Goal: Task Accomplishment & Management: Manage account settings

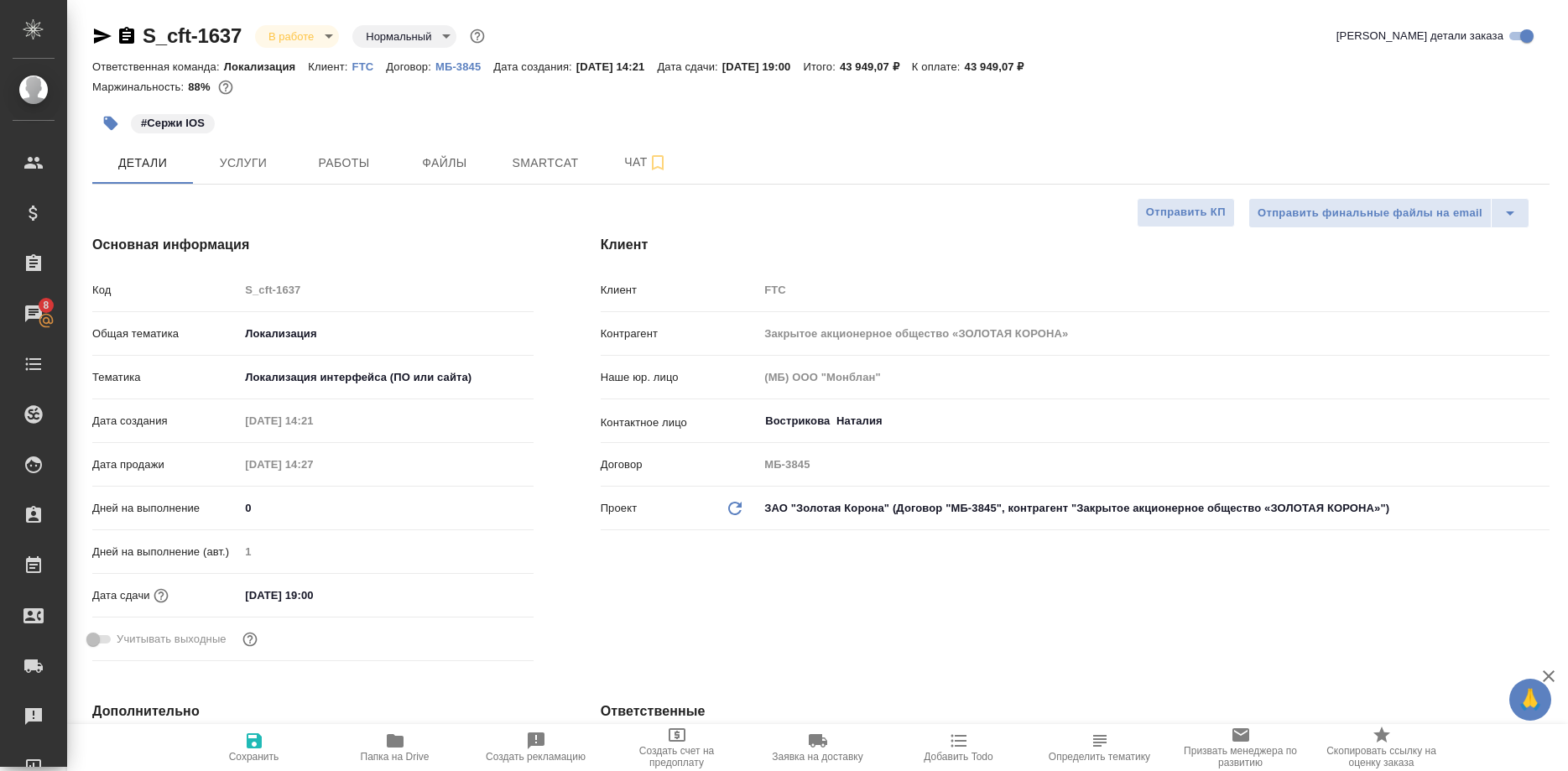
select select "RU"
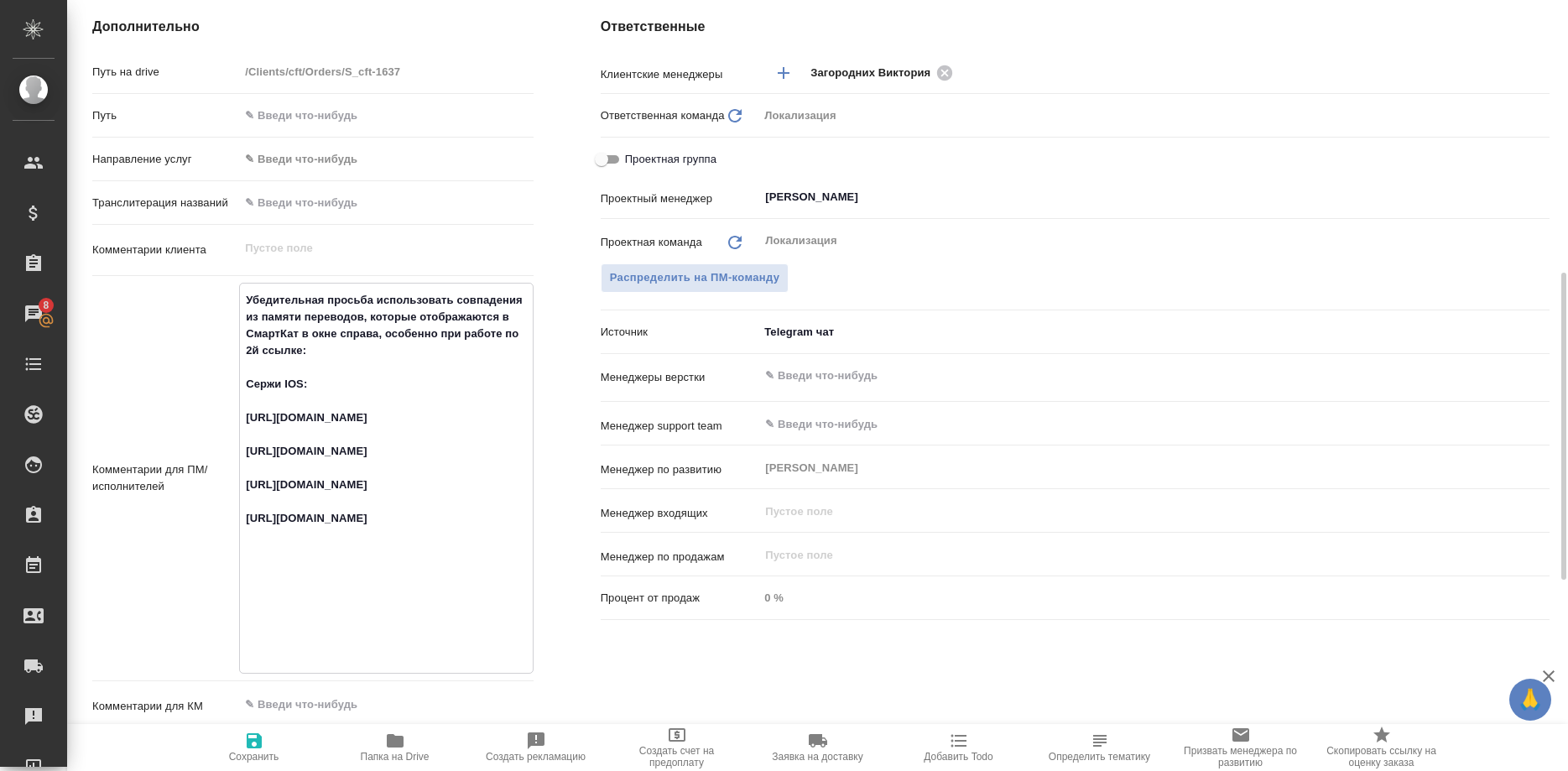
drag, startPoint x: 373, startPoint y: 600, endPoint x: 236, endPoint y: 554, distance: 144.5
click at [240, 554] on textarea "Убедительная просьба использовать совпадения из памяти переводов, которые отобр…" at bounding box center [386, 476] width 292 height 381
click at [236, 632] on div "Комментарии для ПМ/исполнителей Убедительная просьба использовать совпадения из…" at bounding box center [312, 469] width 441 height 372
click at [237, 620] on div "Комментарии для ПМ/исполнителей Убедительная просьба использовать совпадения из…" at bounding box center [312, 469] width 441 height 372
click at [243, 608] on textarea "Убедительная просьба использовать совпадения из памяти переводов, которые отобр…" at bounding box center [386, 476] width 292 height 381
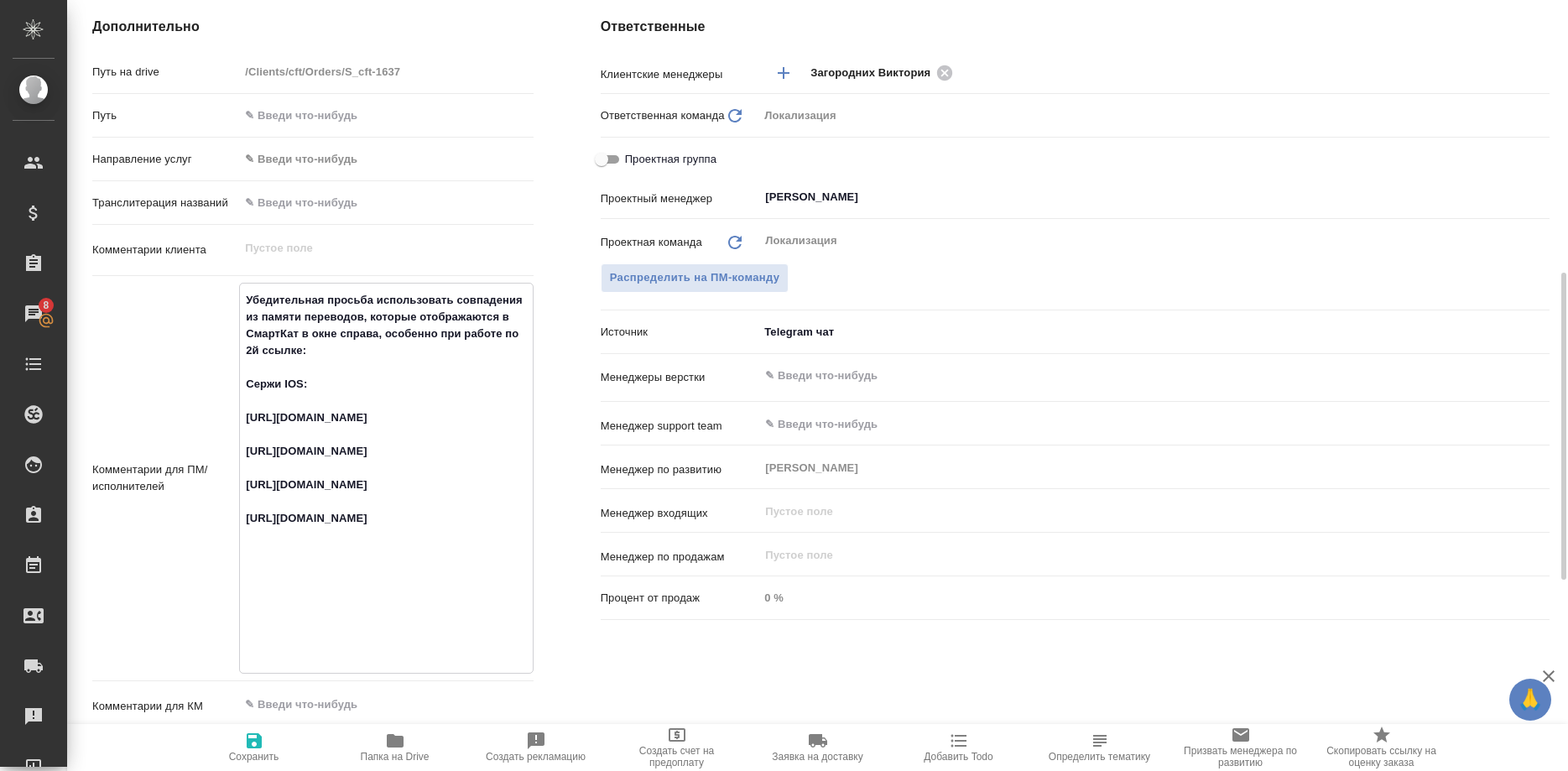
drag, startPoint x: 418, startPoint y: 518, endPoint x: 244, endPoint y: 483, distance: 177.5
click at [244, 483] on textarea "Убедительная просьба использовать совпадения из памяти переводов, которые отобр…" at bounding box center [386, 476] width 292 height 381
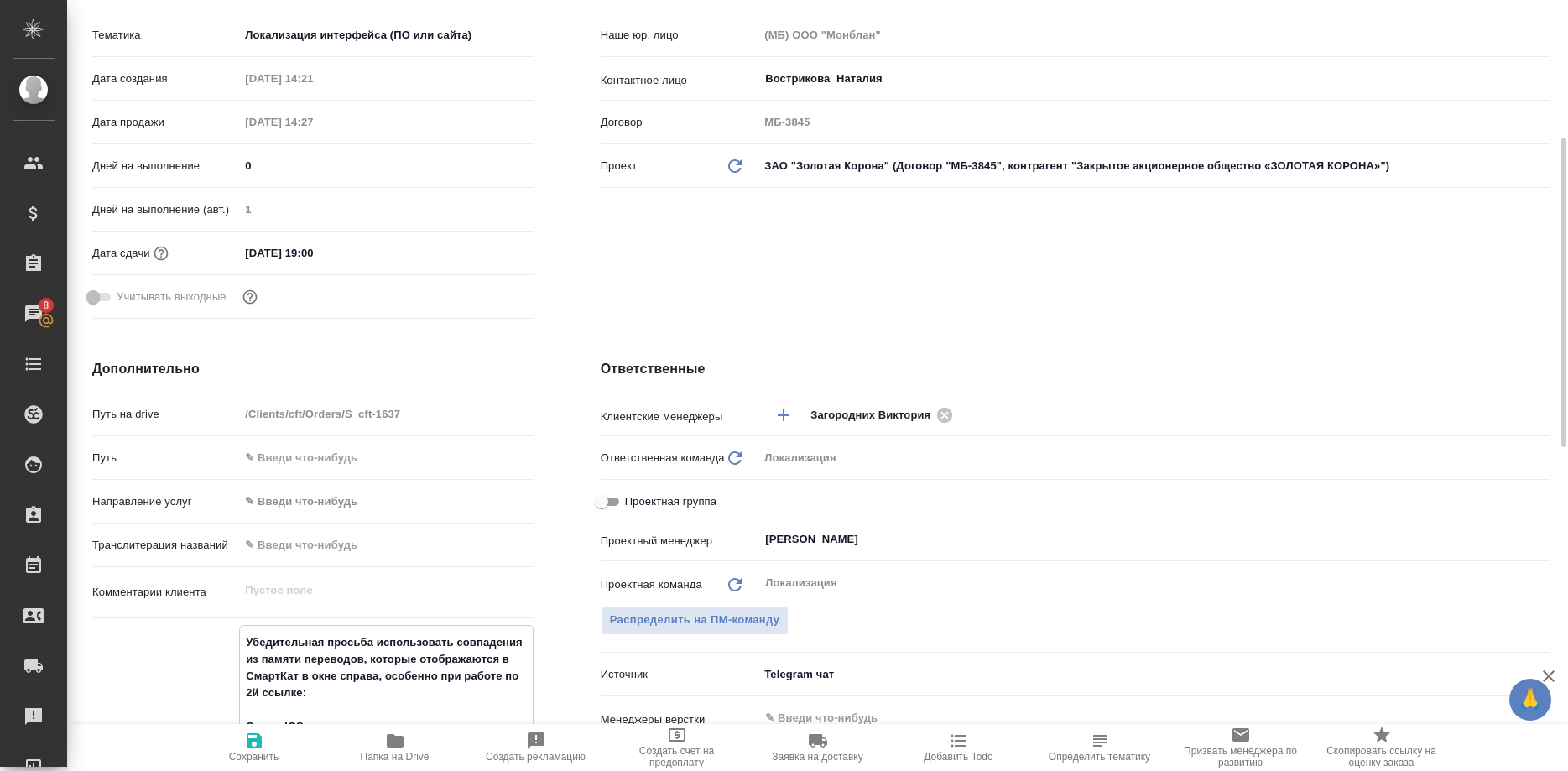
scroll to position [0, 0]
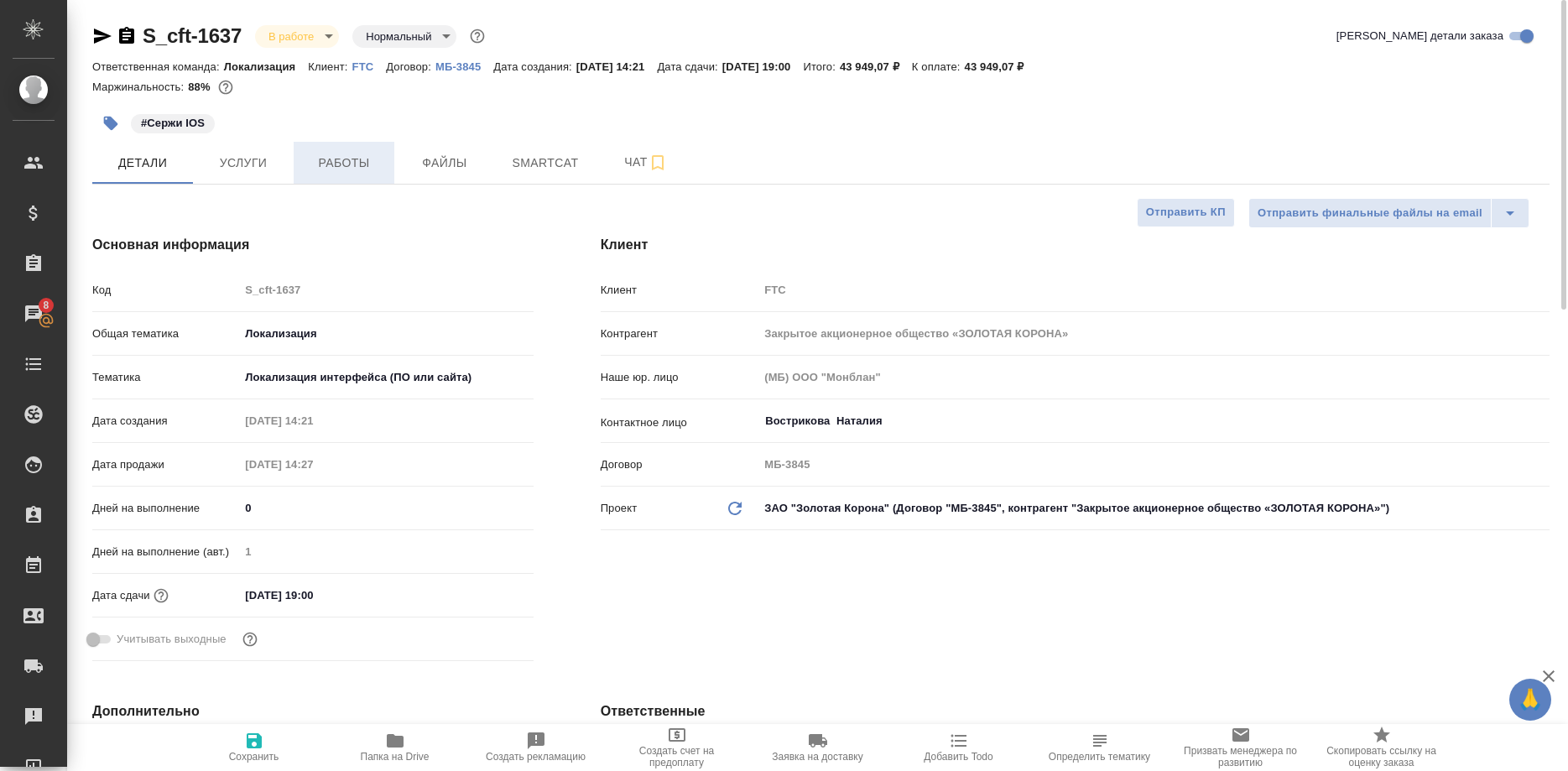
click at [348, 163] on span "Работы" at bounding box center [343, 164] width 80 height 21
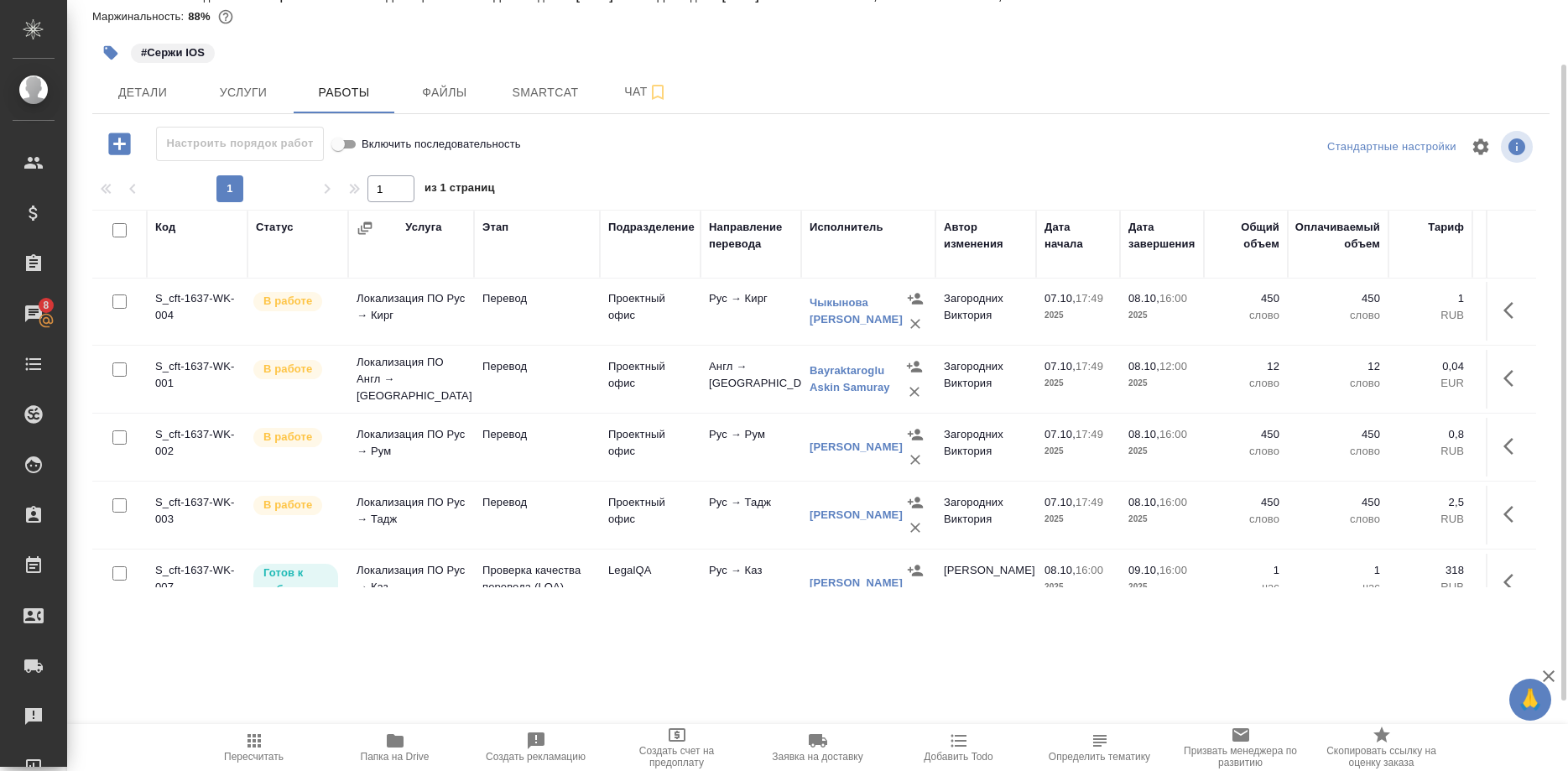
scroll to position [439, 0]
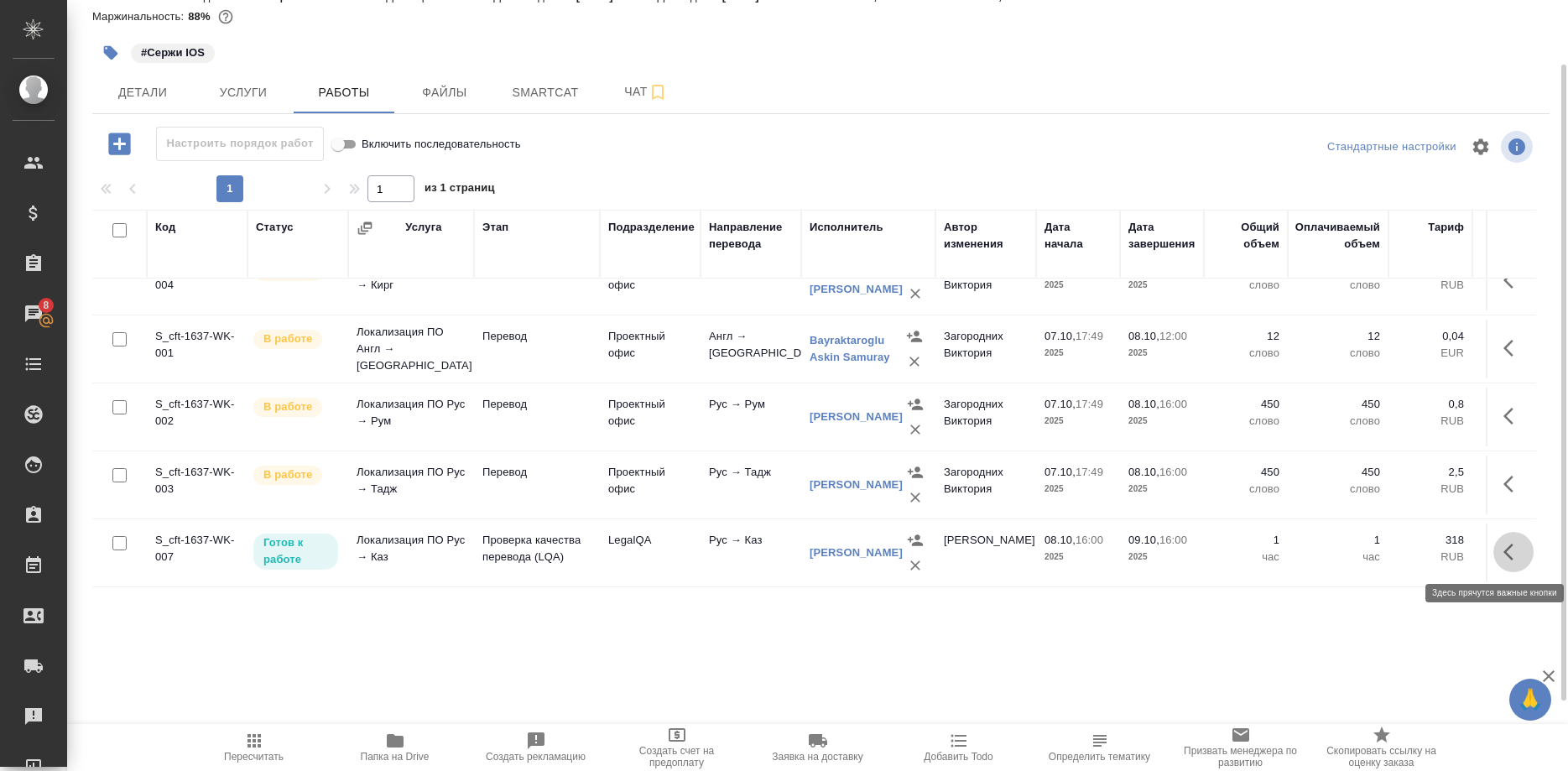
click at [1503, 555] on button "button" at bounding box center [1514, 553] width 41 height 41
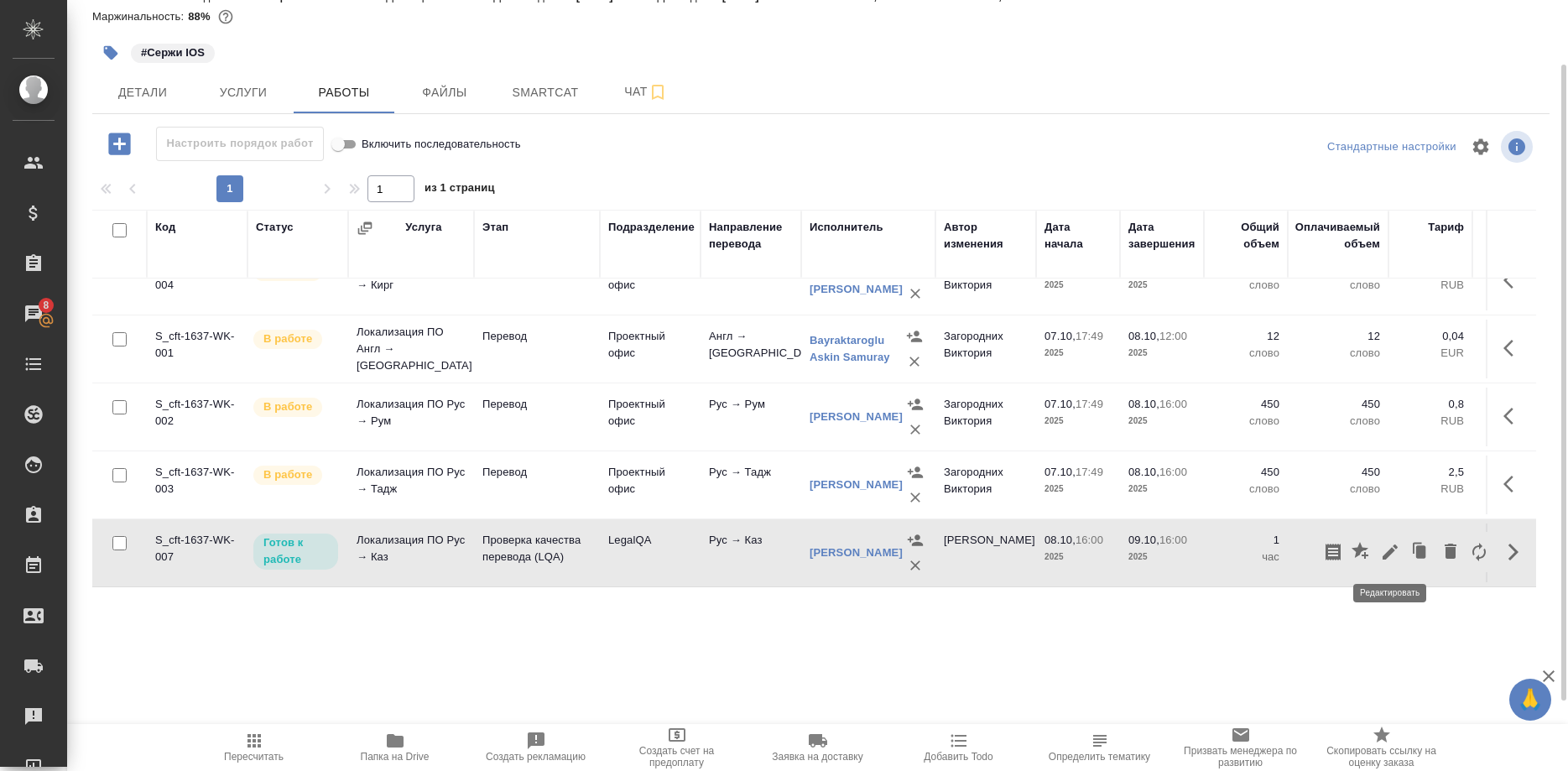
click at [1392, 553] on icon "button" at bounding box center [1391, 553] width 16 height 16
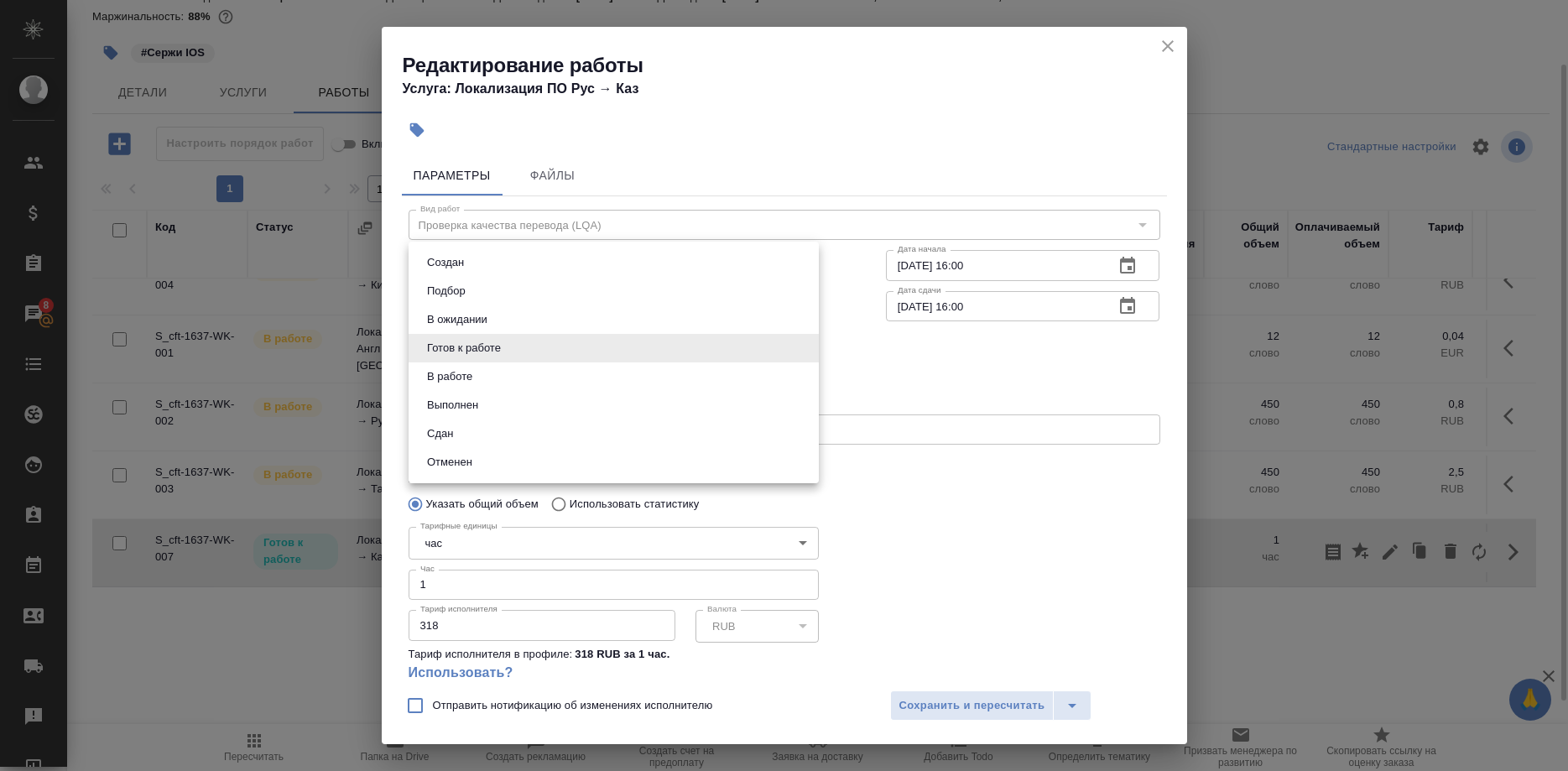
click at [540, 351] on body "🙏 .cls-1 fill:#fff; AWATERA Shirina Sabina Клиенты Спецификации Заказы 8 Чаты T…" at bounding box center [784, 385] width 1568 height 771
click at [457, 431] on li "Сдан" at bounding box center [613, 434] width 410 height 28
type input "closed"
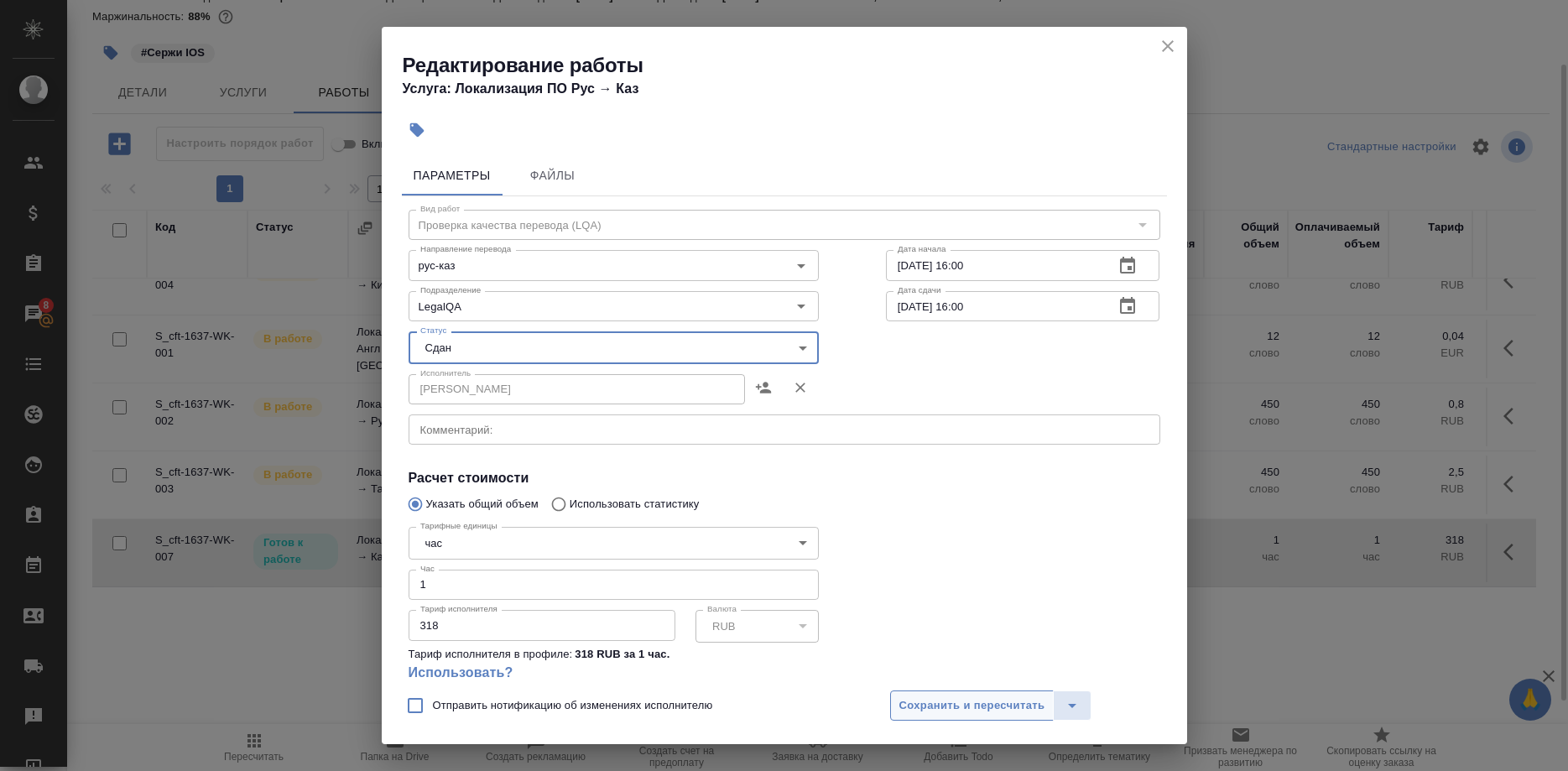
click at [939, 697] on span "Сохранить и пересчитать" at bounding box center [973, 706] width 146 height 19
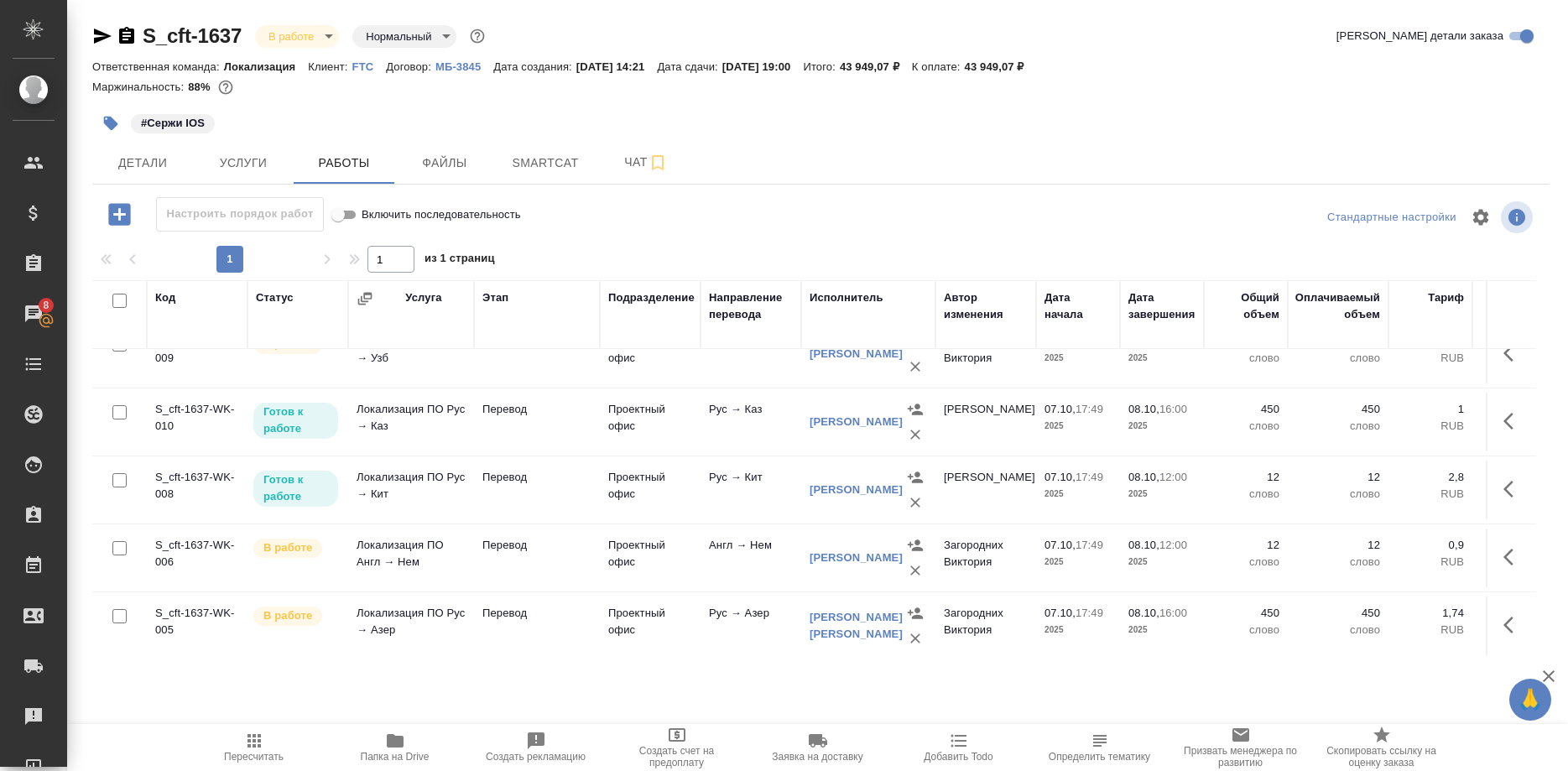
scroll to position [0, 0]
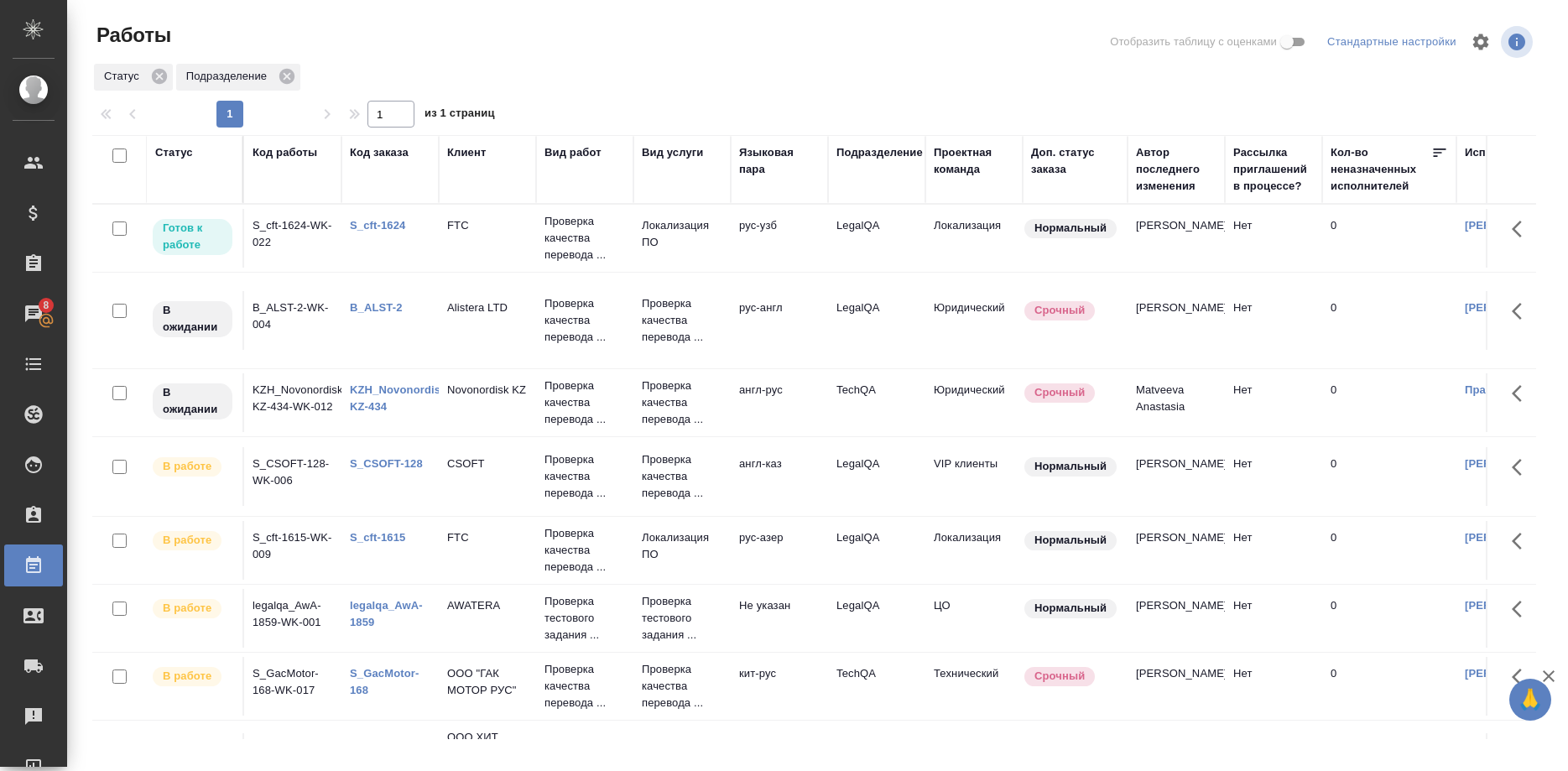
click at [374, 539] on link "S_cft-1615" at bounding box center [377, 537] width 55 height 13
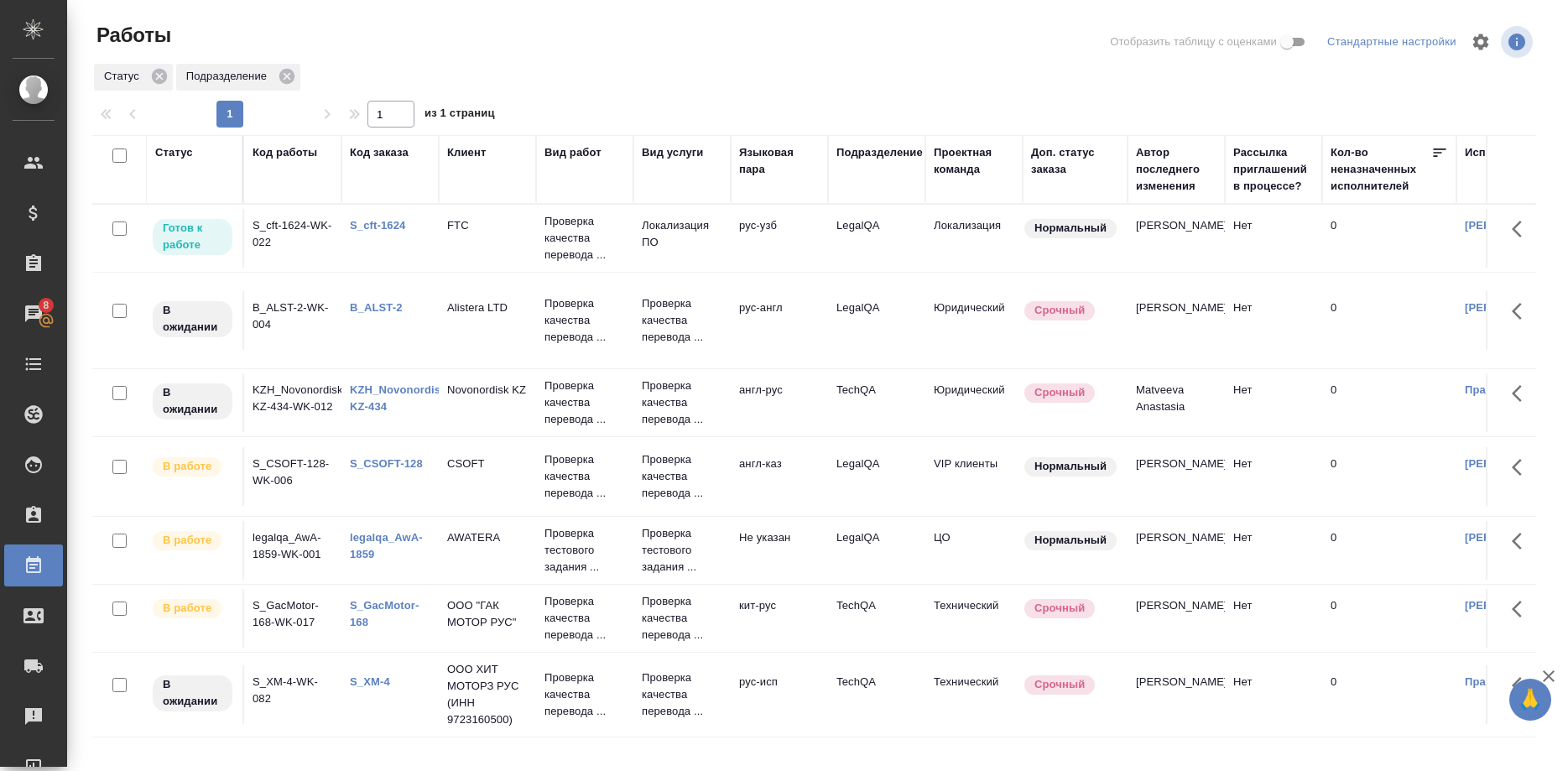
click at [383, 465] on link "S_CSOFT-128" at bounding box center [386, 464] width 73 height 13
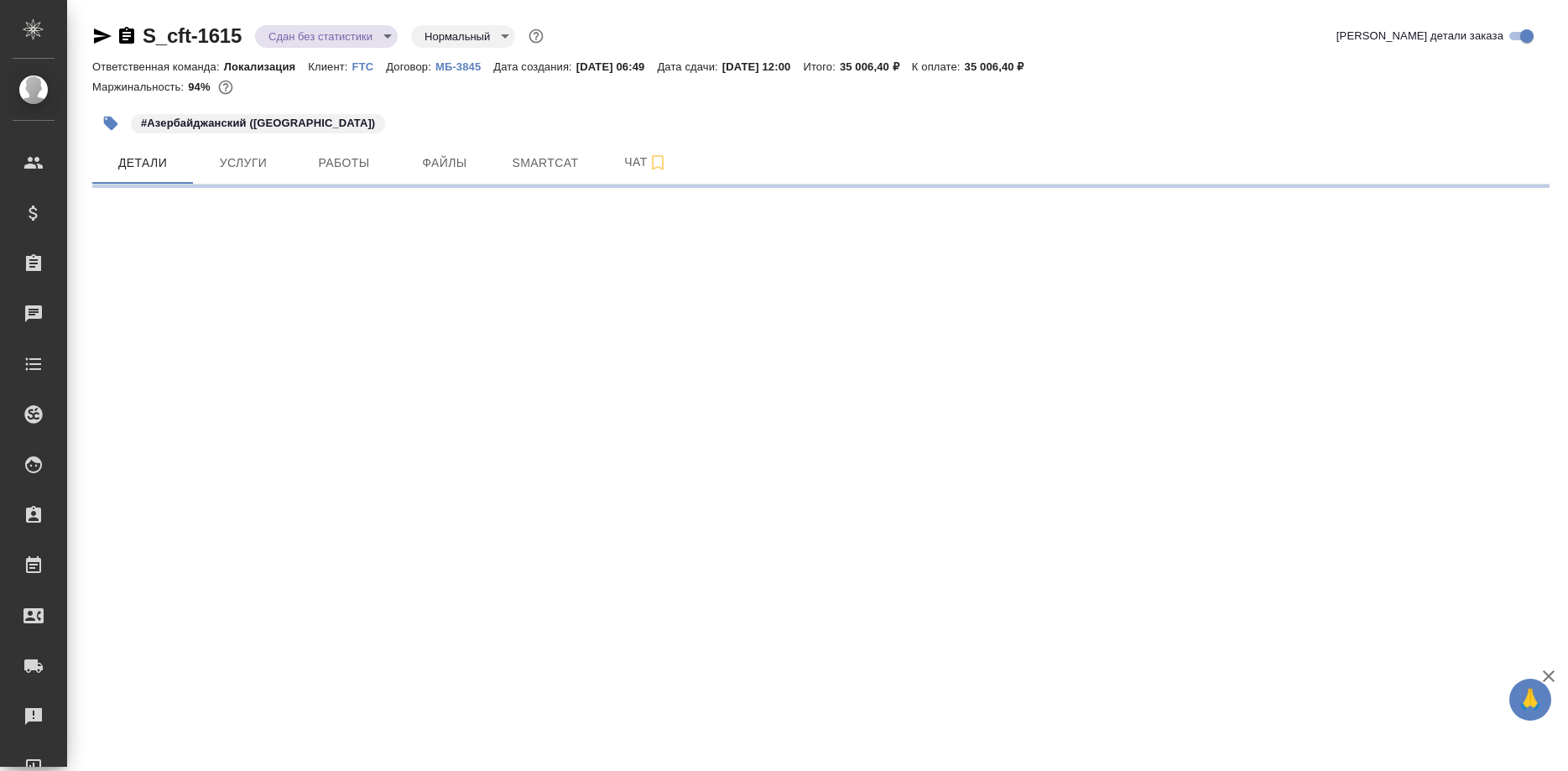
select select "RU"
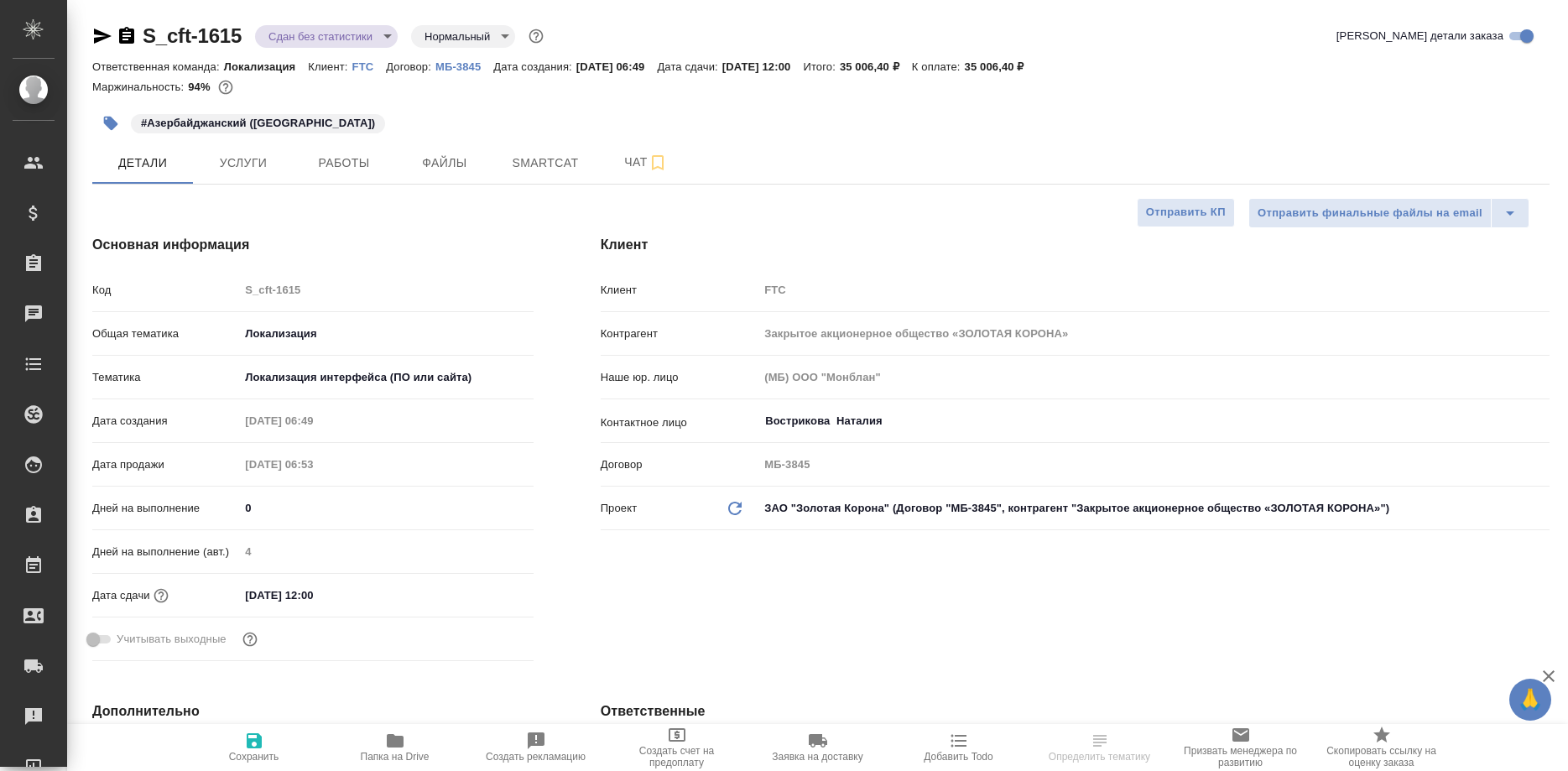
type textarea "x"
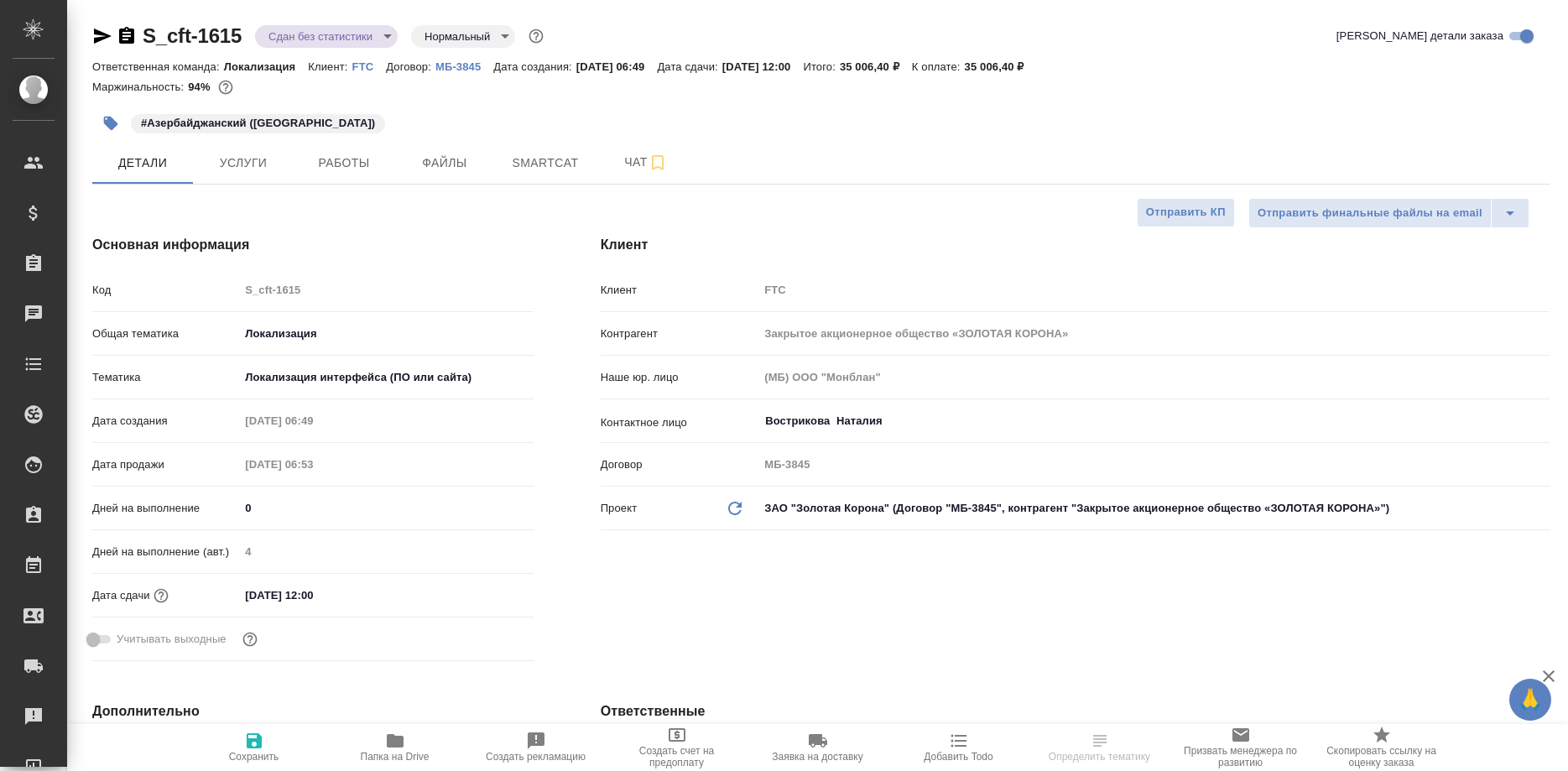
type textarea "x"
type input "[PERSON_NAME]"
type input "Сеитов Павел"
click at [355, 155] on span "Работы" at bounding box center [343, 164] width 80 height 21
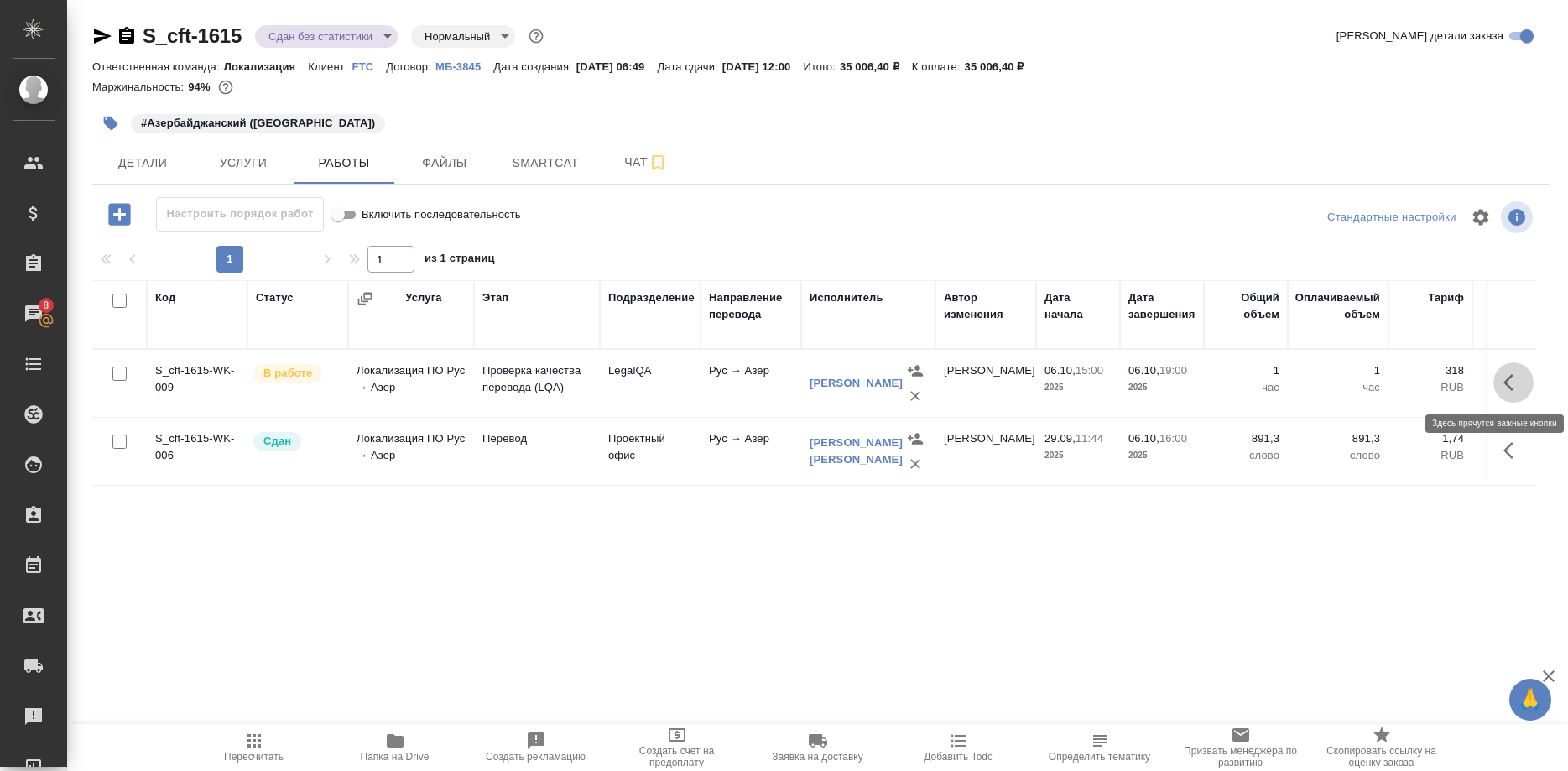
click at [1499, 383] on button "button" at bounding box center [1514, 383] width 41 height 41
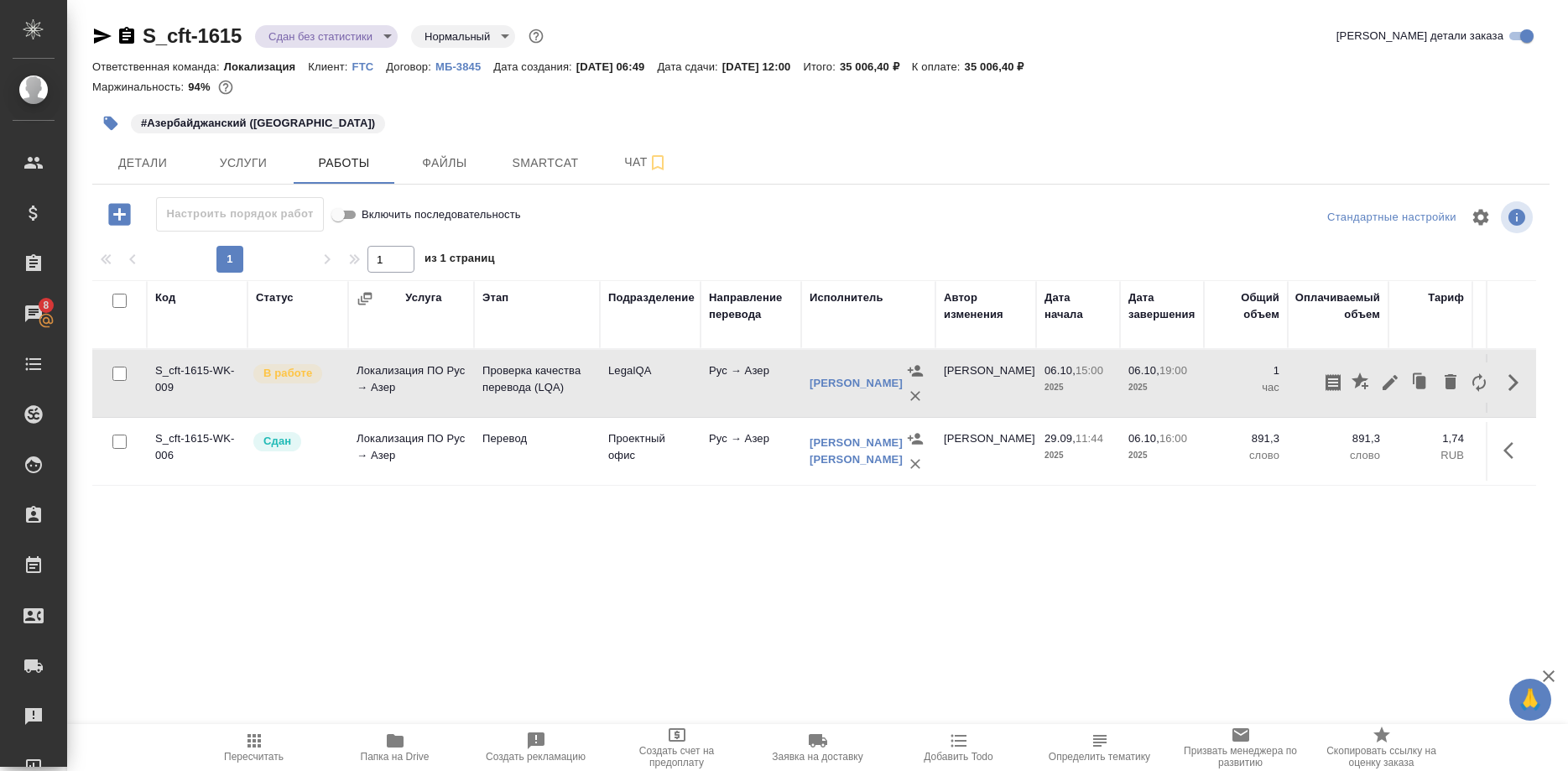
drag, startPoint x: 1190, startPoint y: 552, endPoint x: 1025, endPoint y: 590, distance: 169.3
click at [1190, 553] on div "Код Статус Услуга Этап Подразделение Направление перевода Исполнитель Автор изм…" at bounding box center [814, 468] width 1444 height 377
click at [244, 744] on icon "button" at bounding box center [254, 741] width 20 height 20
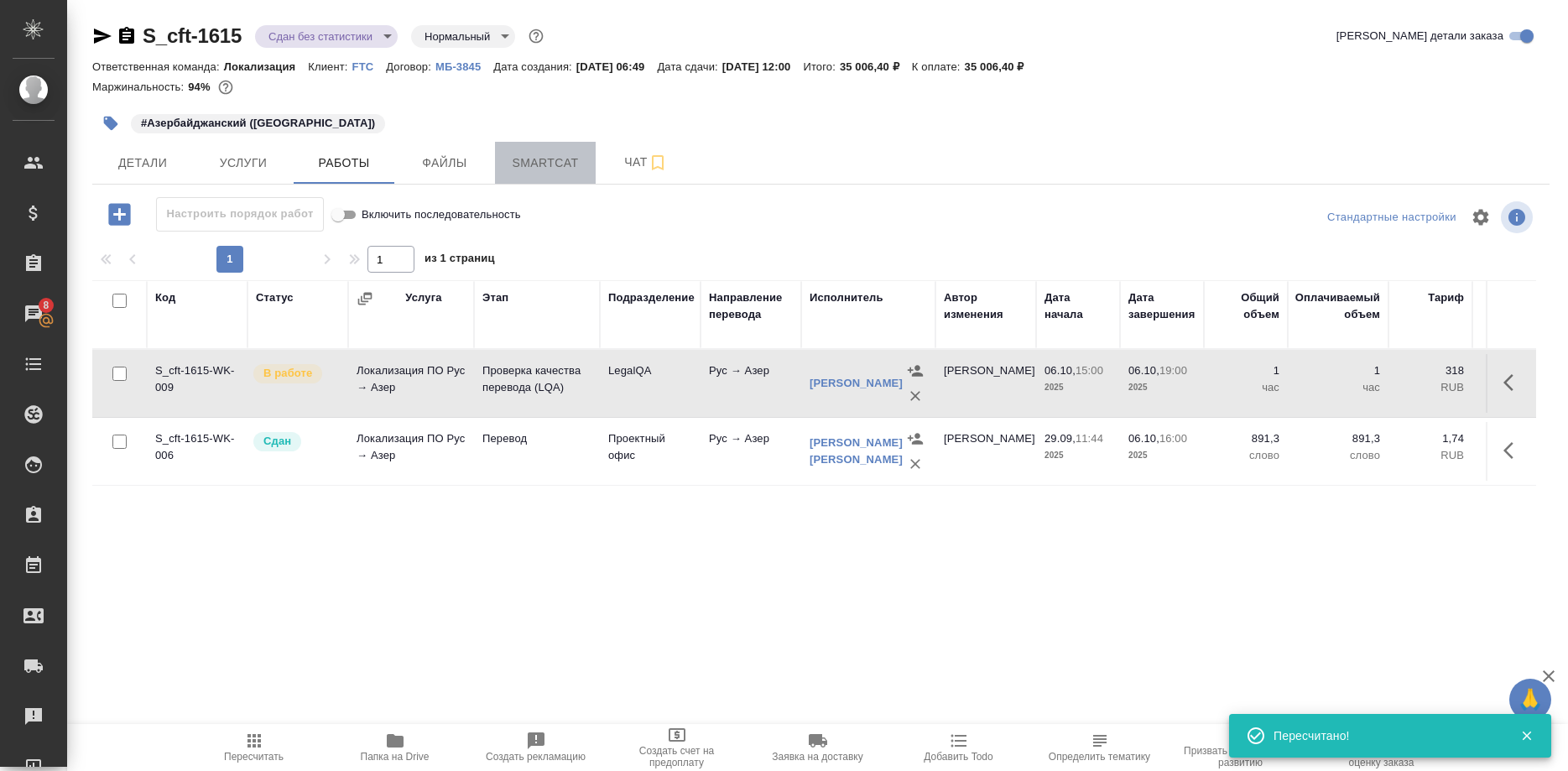
click at [541, 159] on span "Smartcat" at bounding box center [545, 164] width 80 height 21
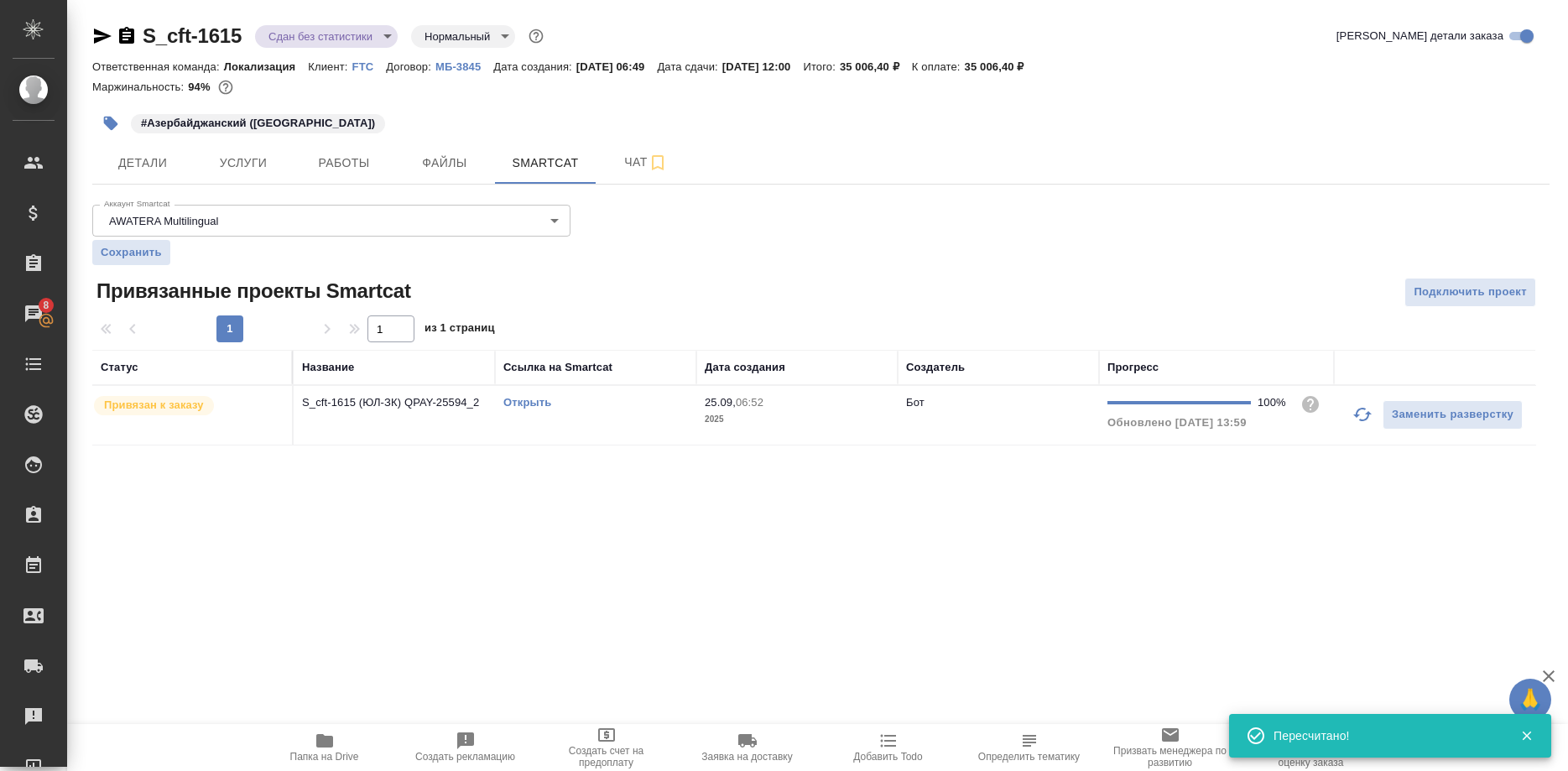
click at [528, 404] on link "Открыть" at bounding box center [527, 402] width 48 height 13
click at [318, 165] on span "Работы" at bounding box center [343, 164] width 80 height 21
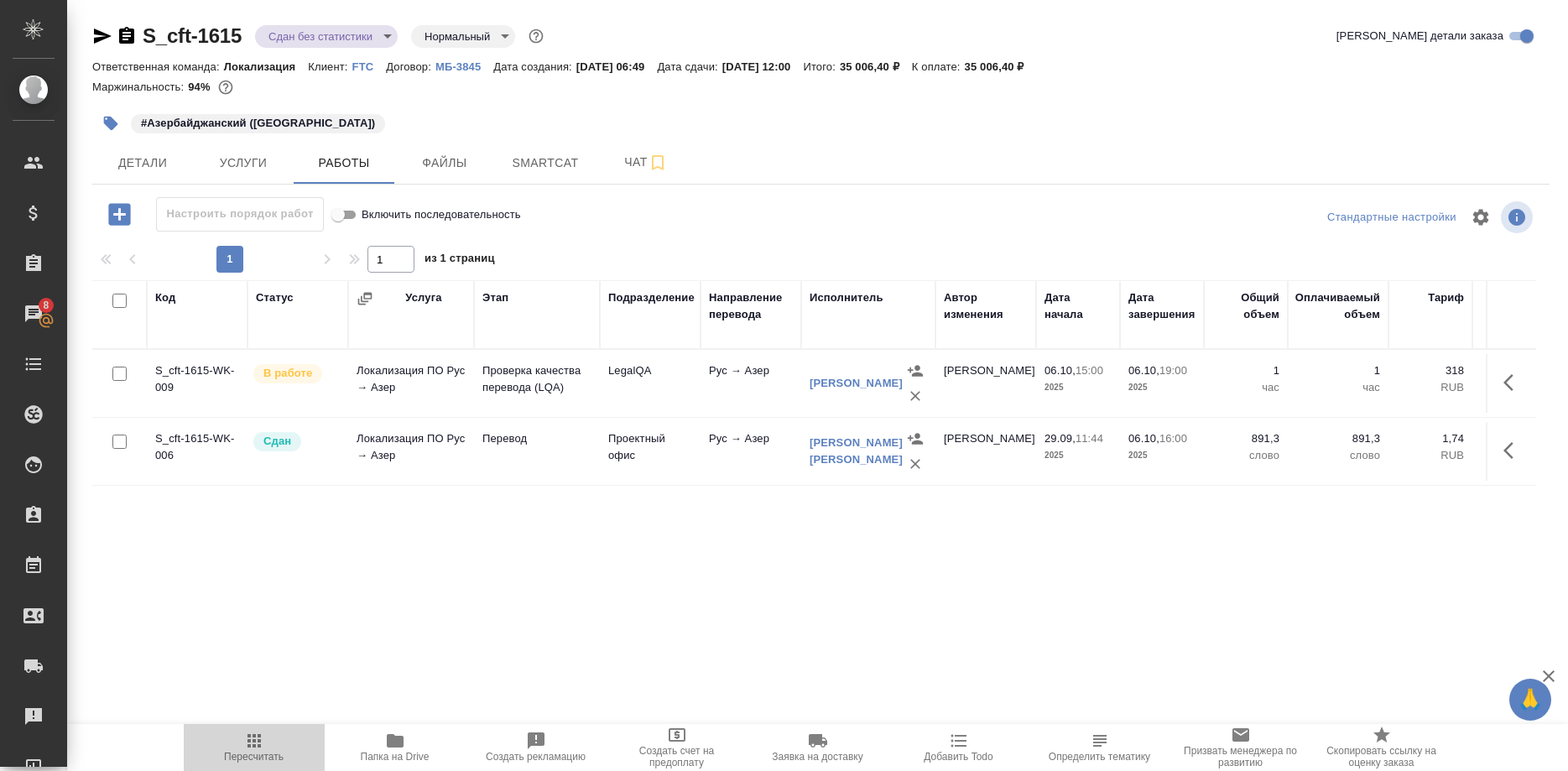
click at [257, 753] on span "Пересчитать" at bounding box center [253, 757] width 59 height 12
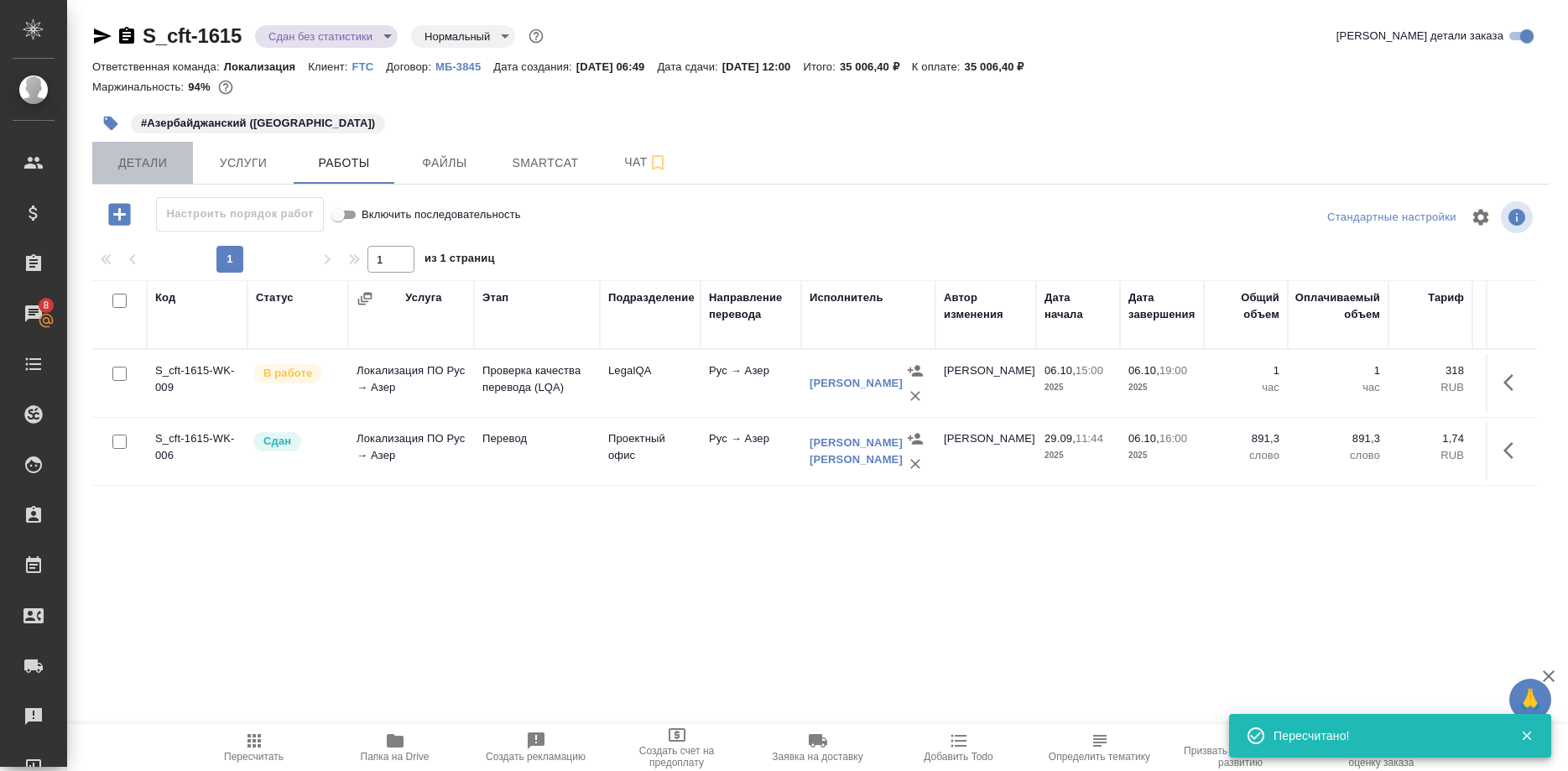
click at [130, 177] on button "Детали" at bounding box center [143, 162] width 101 height 42
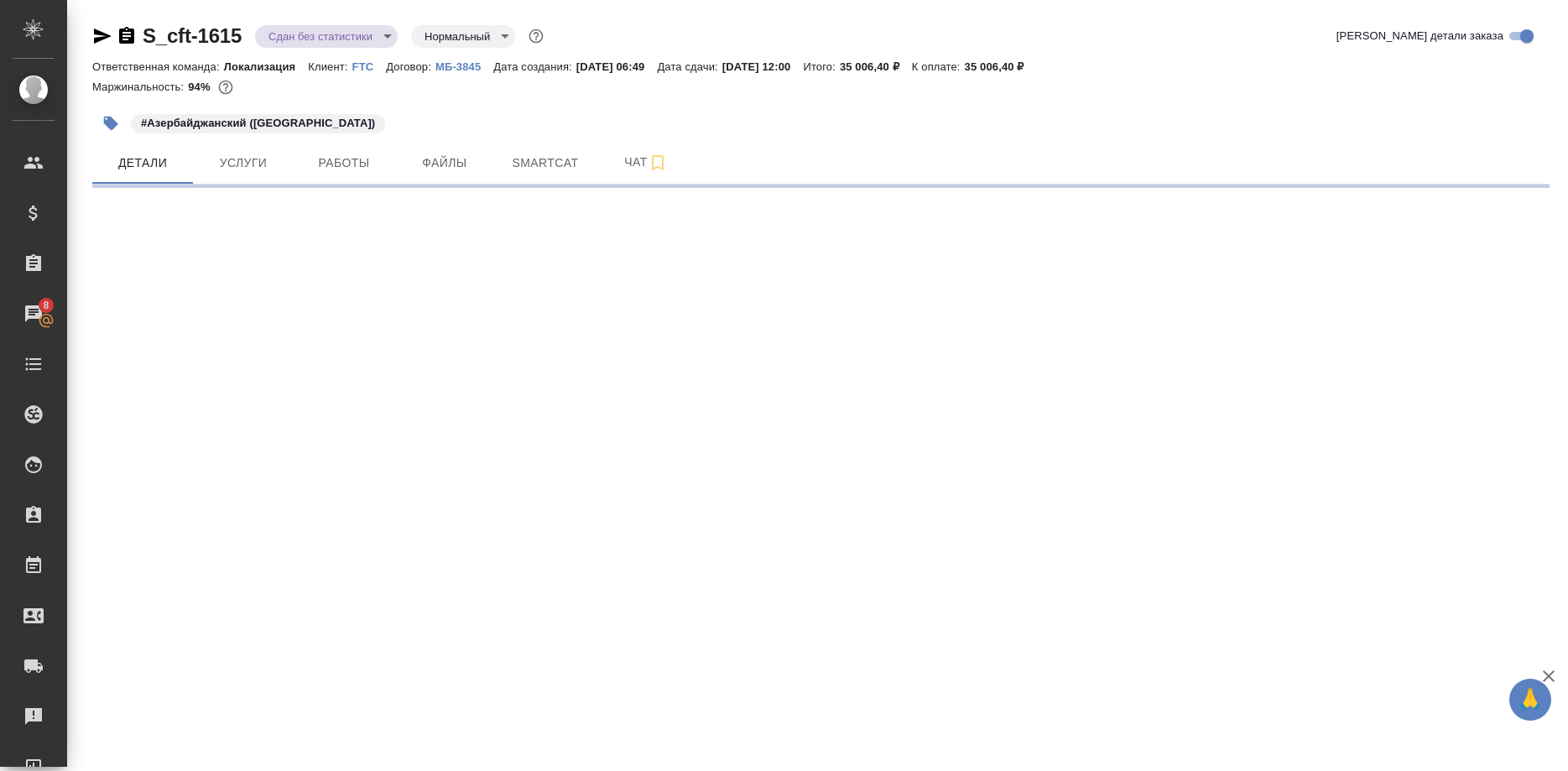
select select "RU"
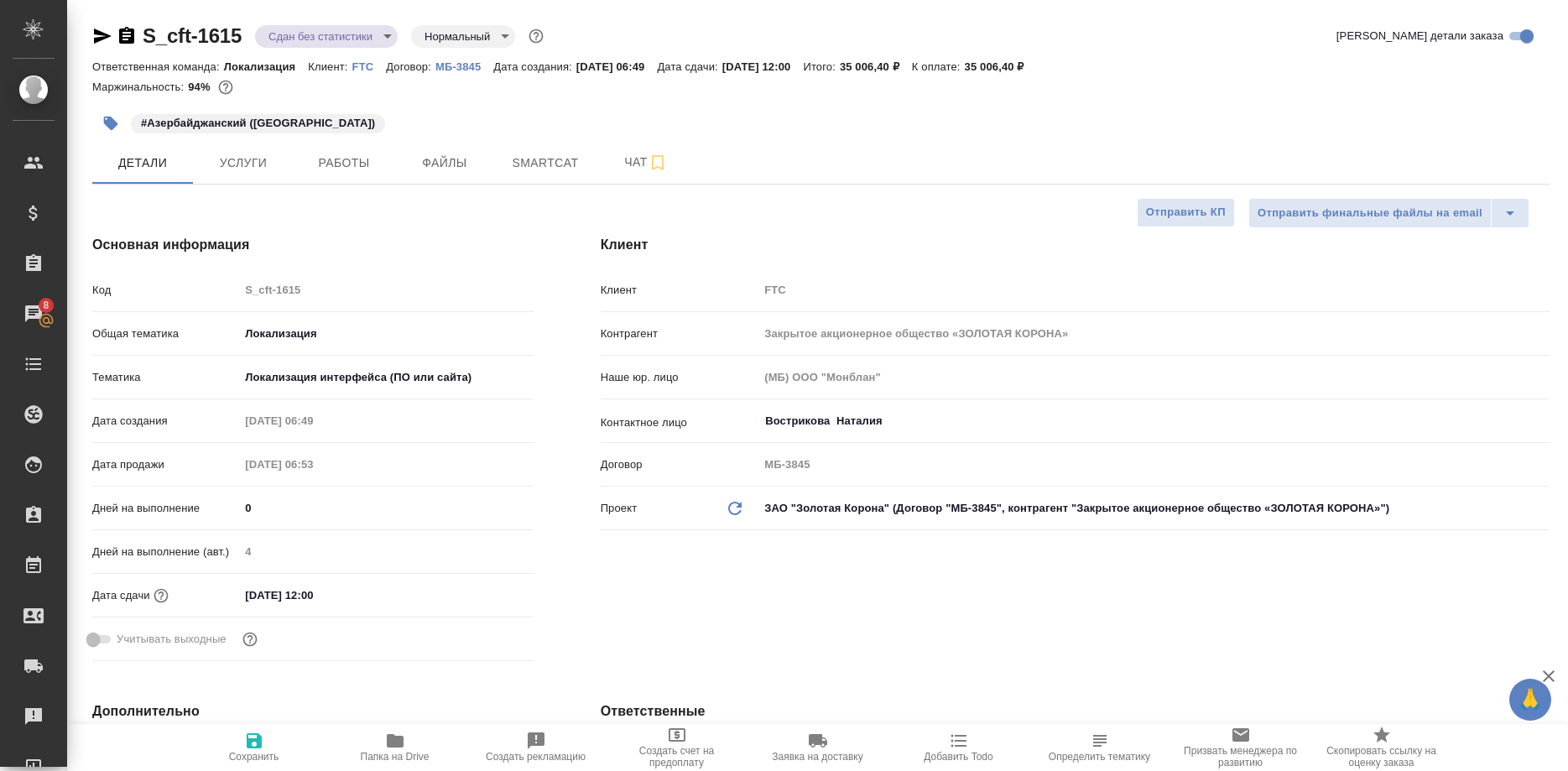
type textarea "x"
click at [323, 163] on span "Работы" at bounding box center [343, 164] width 80 height 21
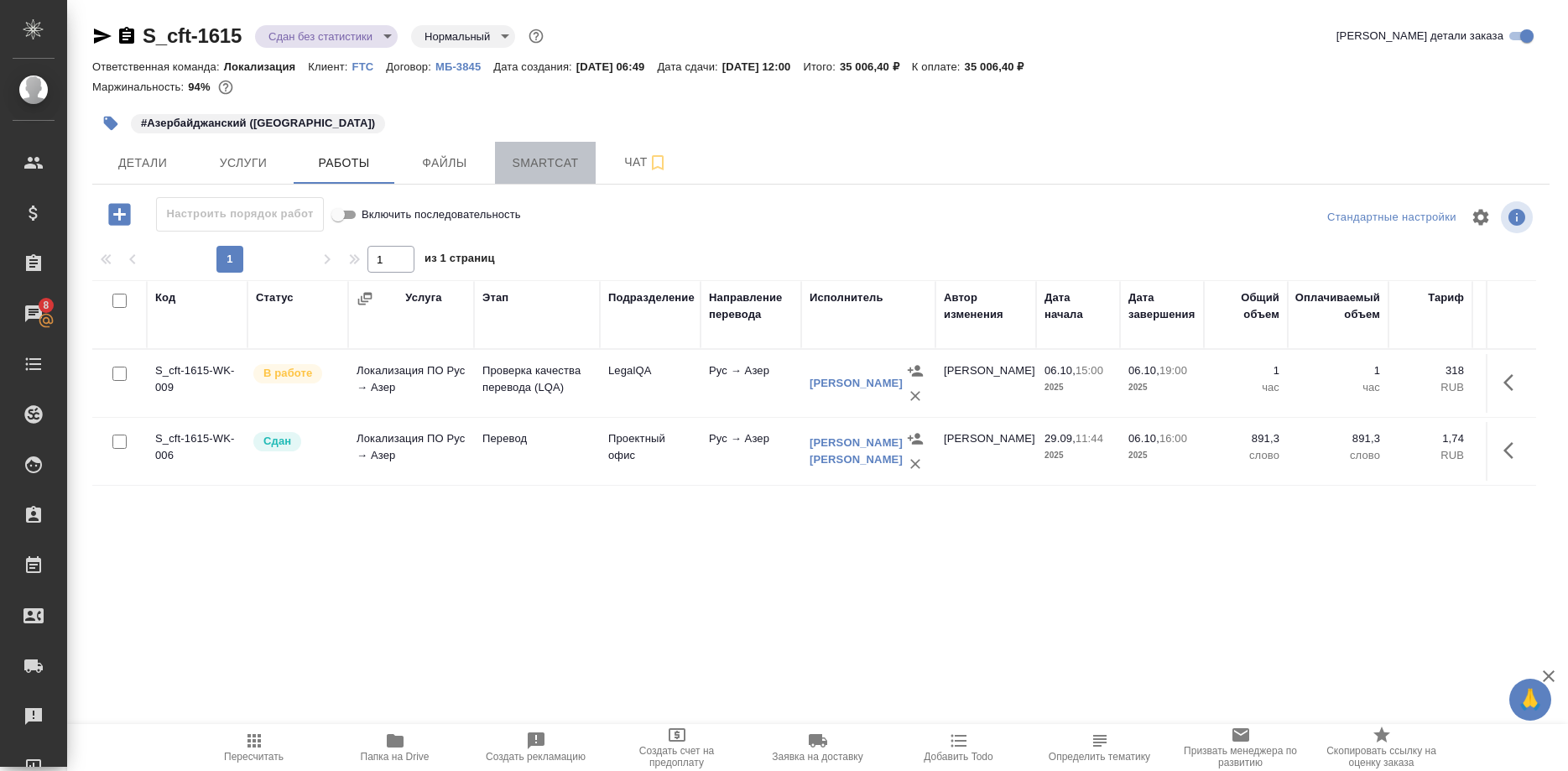
click at [537, 165] on span "Smartcat" at bounding box center [545, 164] width 80 height 21
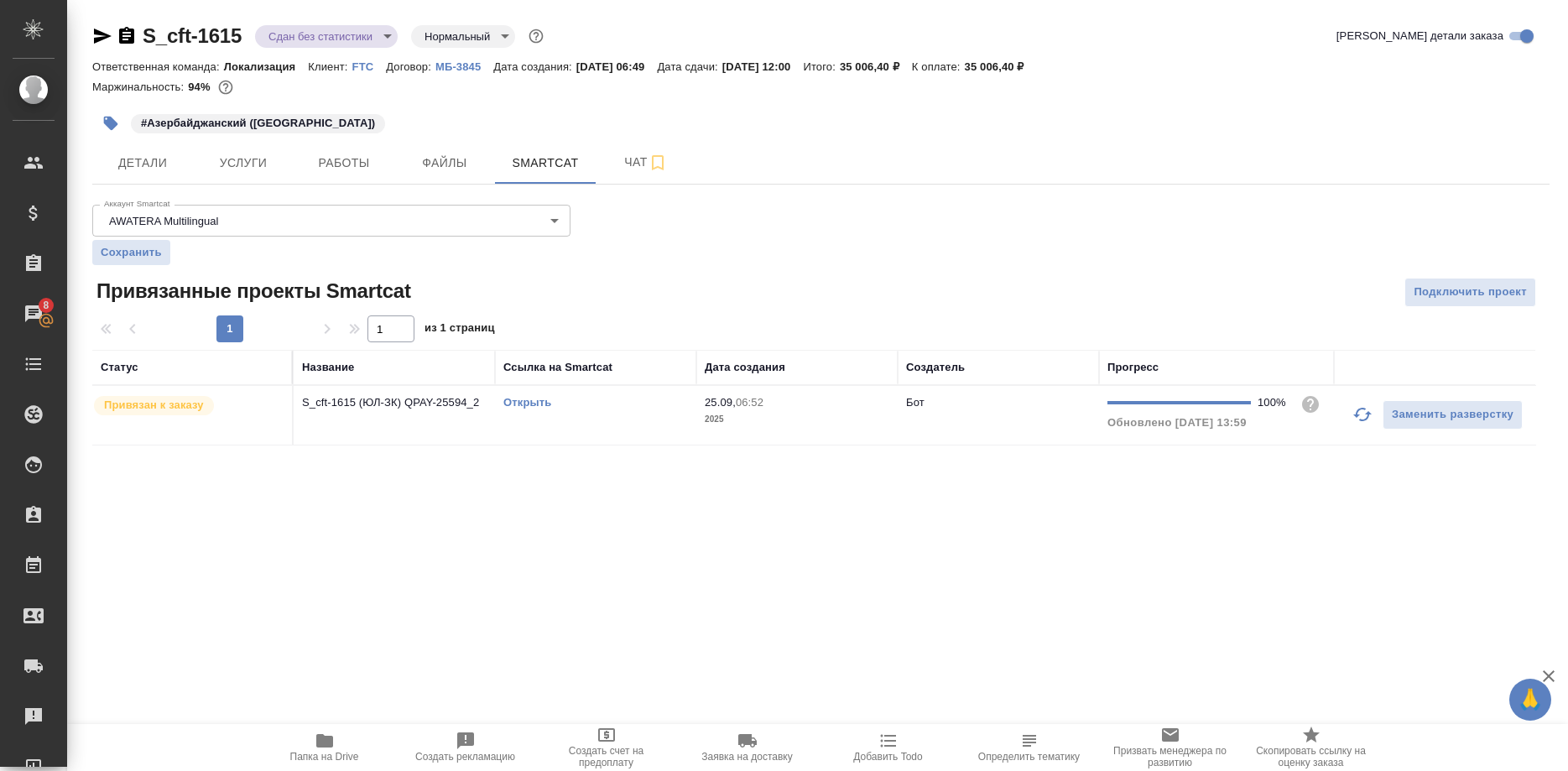
click at [530, 401] on link "Открыть" at bounding box center [527, 402] width 48 height 13
click at [340, 159] on span "Работы" at bounding box center [343, 164] width 80 height 21
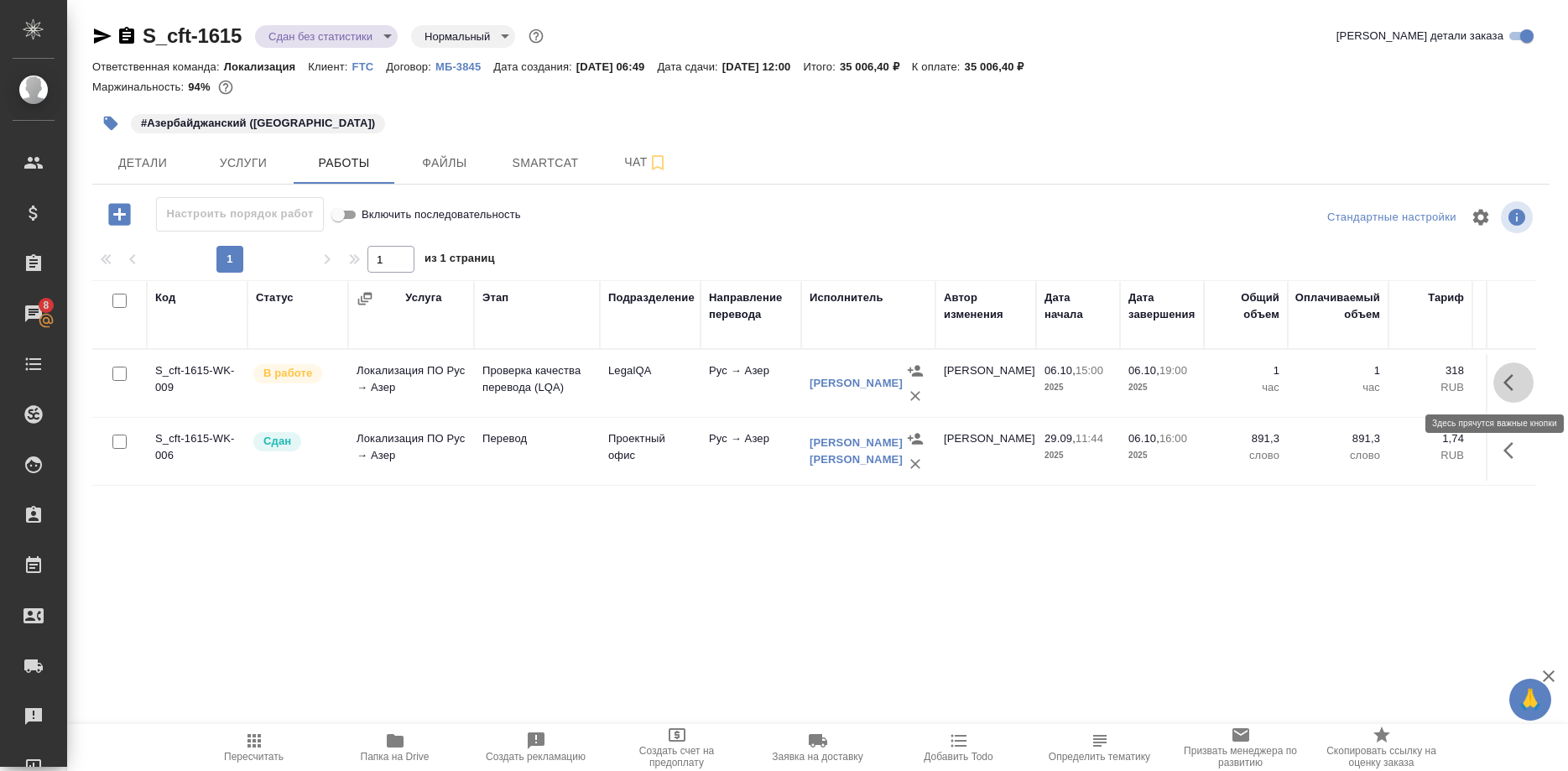
click at [1497, 382] on button "button" at bounding box center [1514, 383] width 41 height 41
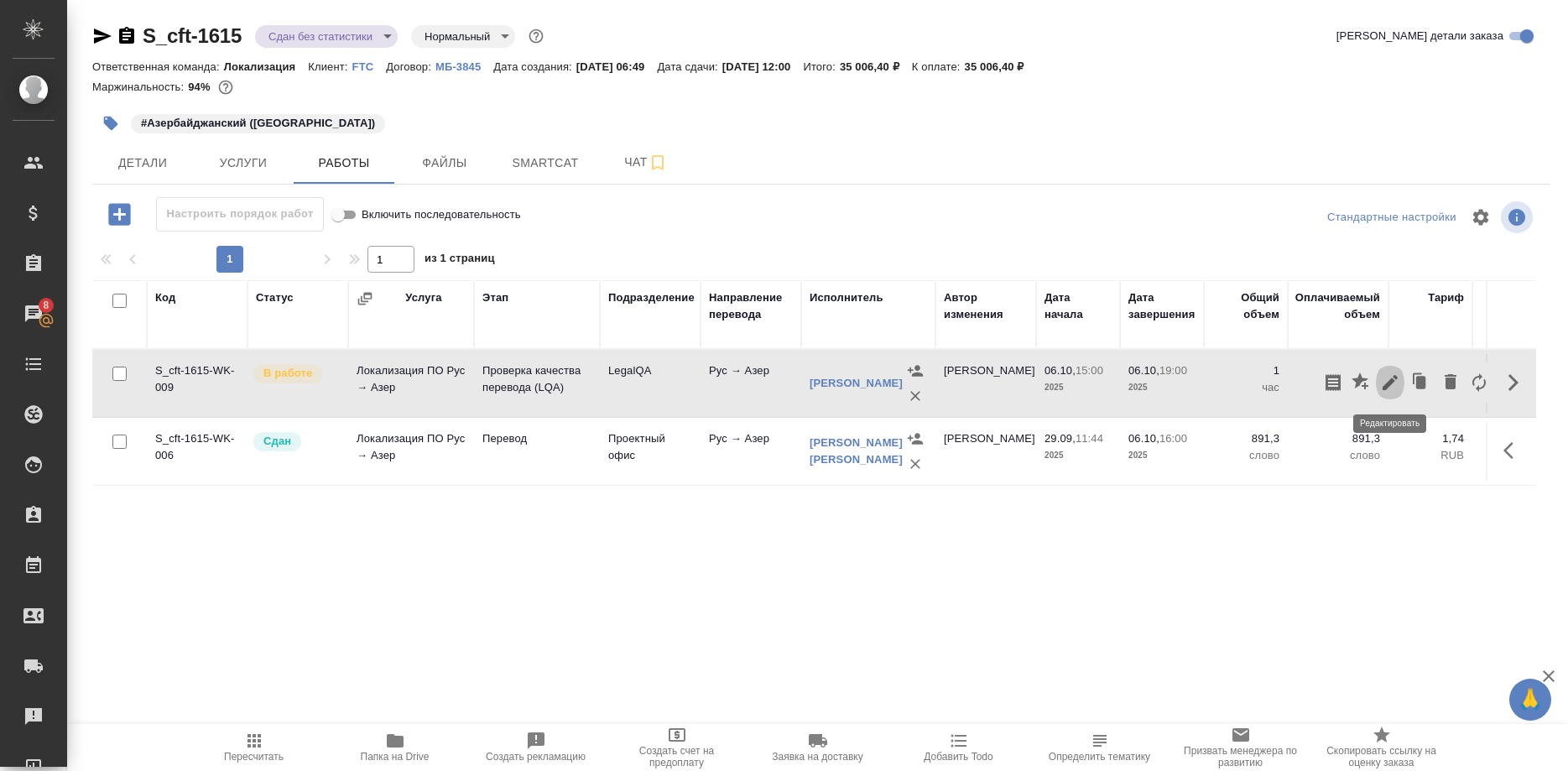
click at [1381, 382] on icon "button" at bounding box center [1391, 382] width 20 height 20
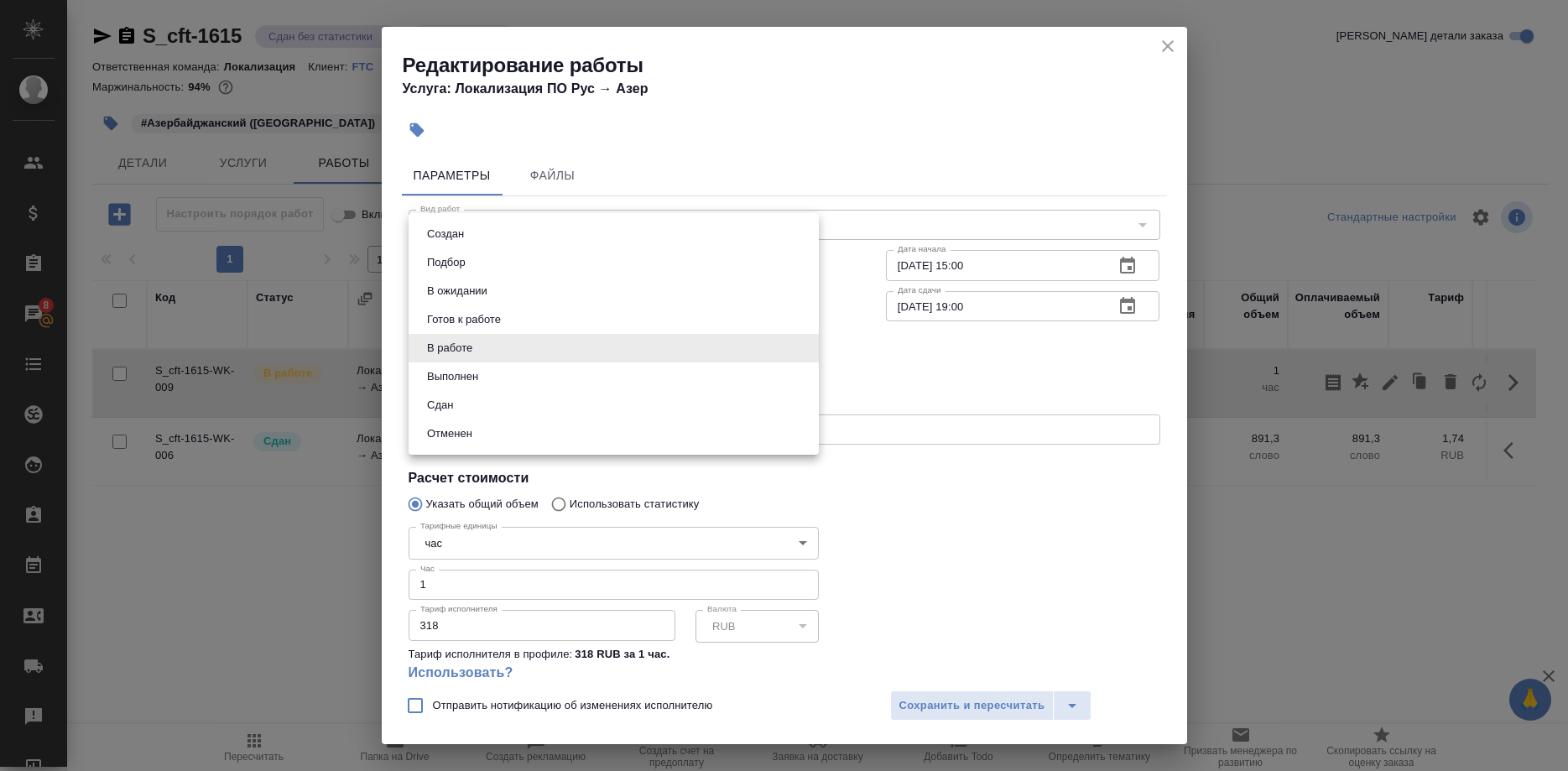
click at [604, 350] on body "🙏 .cls-1 fill:#fff; AWATERA Shirina Sabina Клиенты Спецификации Заказы 8 Чаты T…" at bounding box center [784, 385] width 1568 height 771
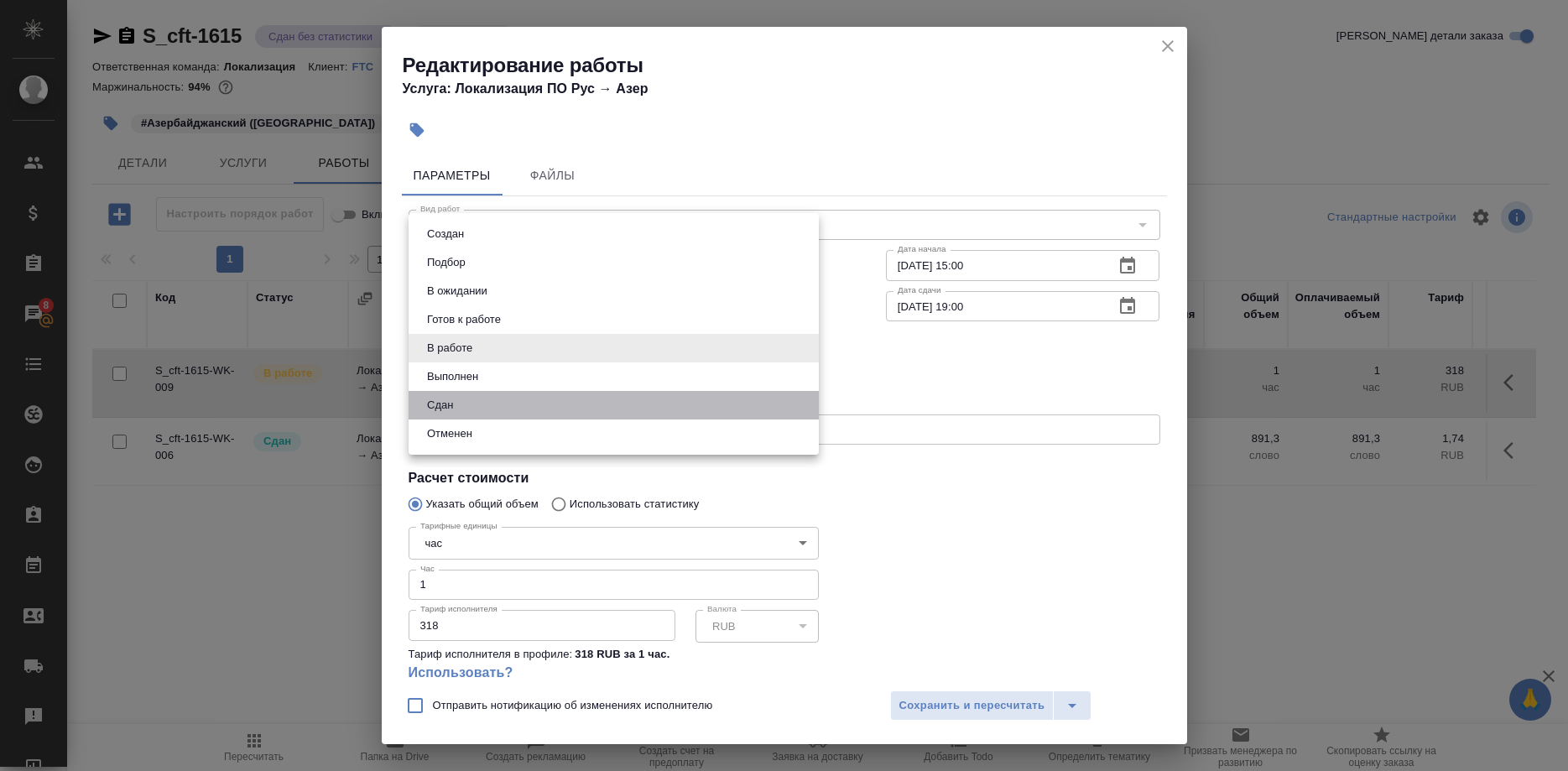
click at [577, 404] on li "Сдан" at bounding box center [613, 404] width 410 height 28
type input "closed"
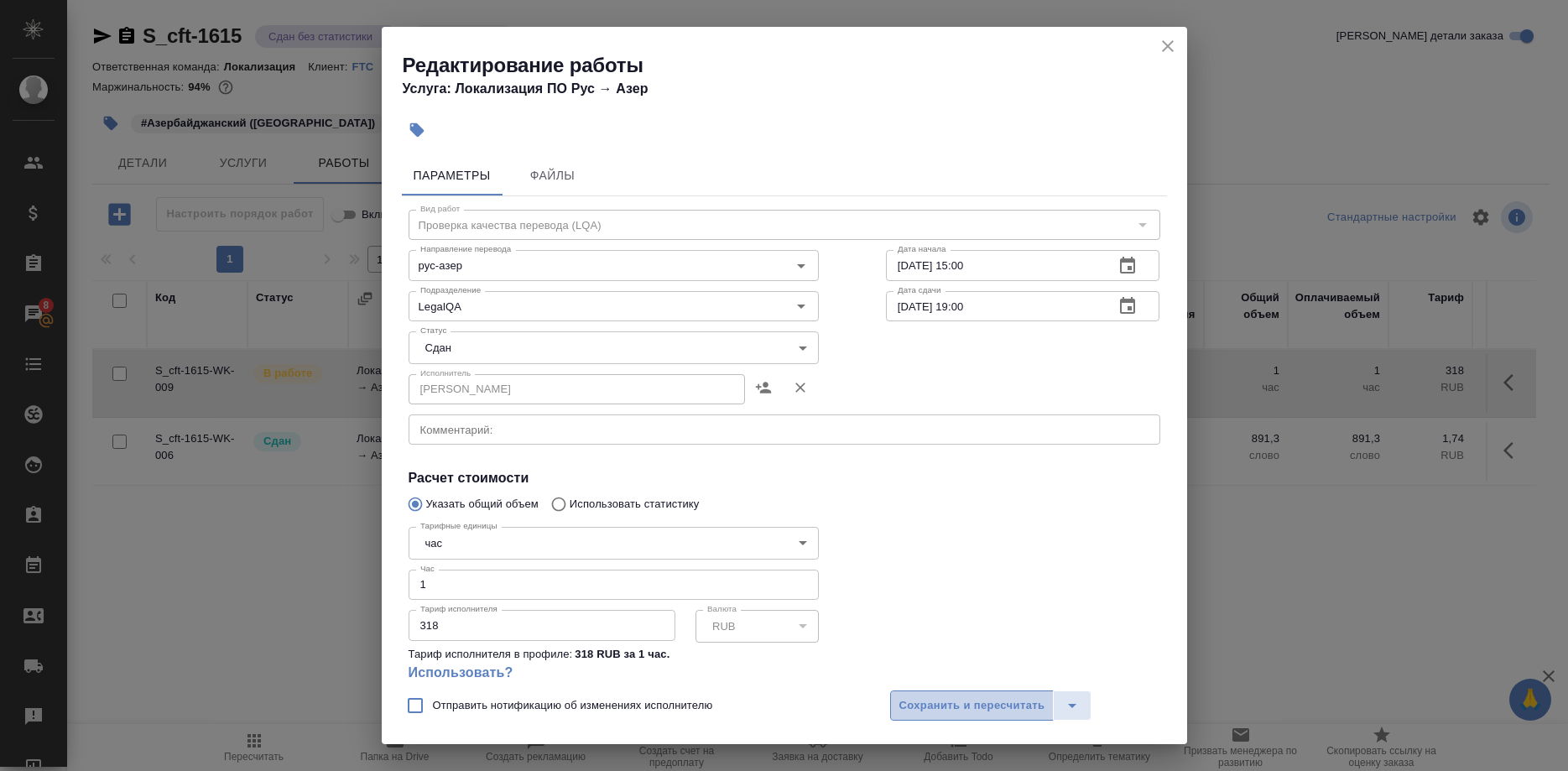
click at [899, 700] on button "Сохранить и пересчитать" at bounding box center [973, 705] width 165 height 30
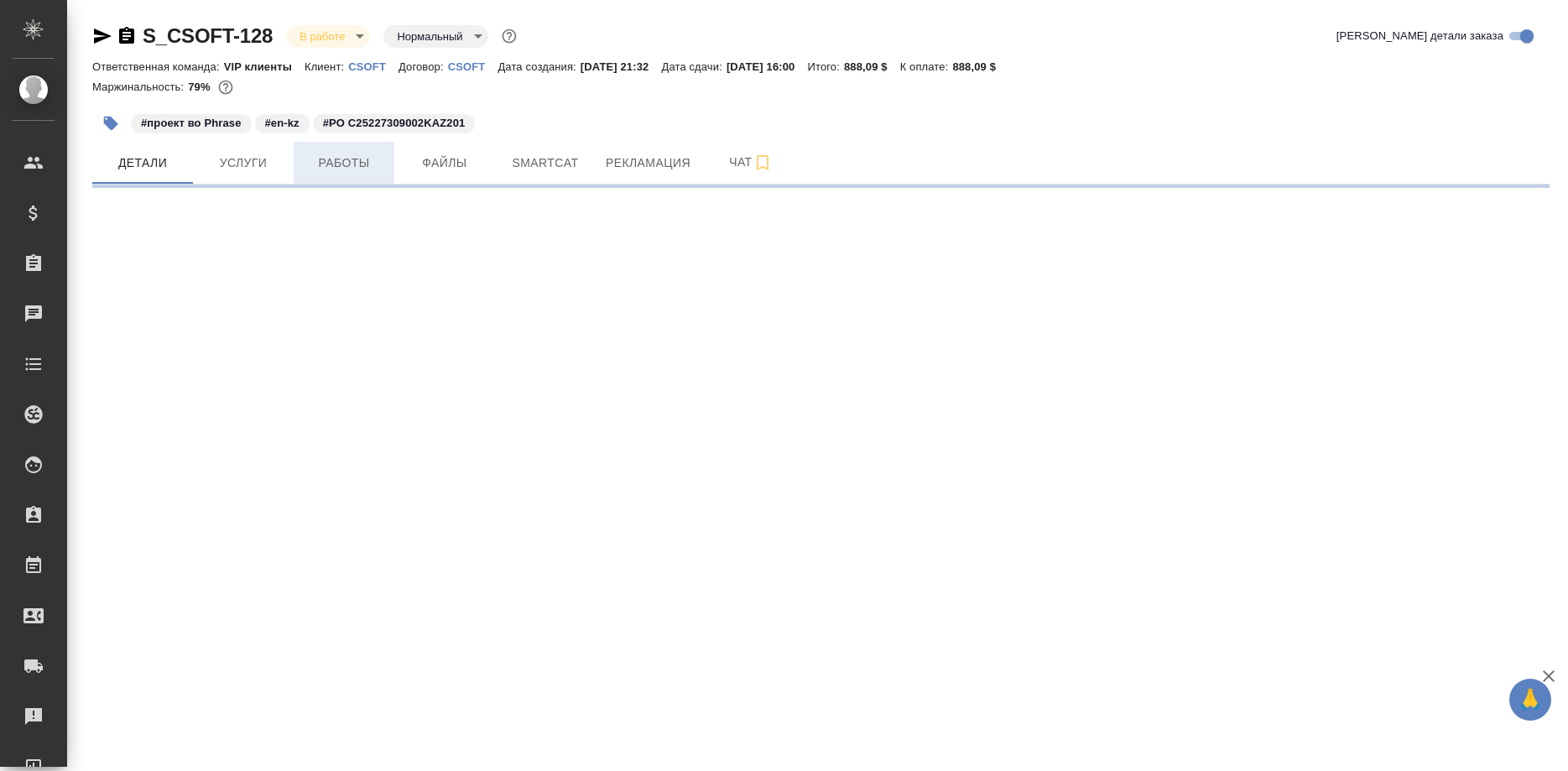
select select "RU"
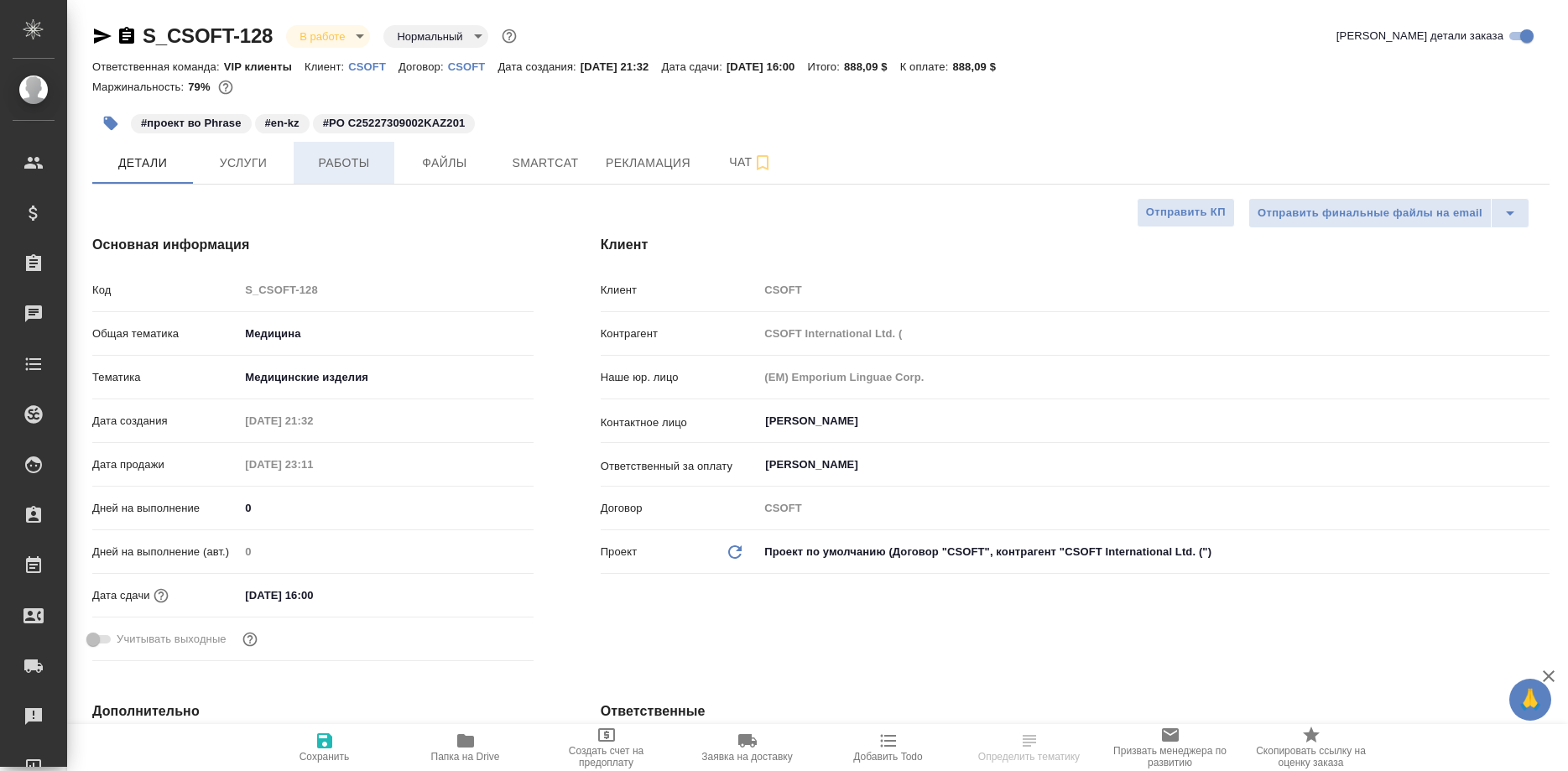
type textarea "x"
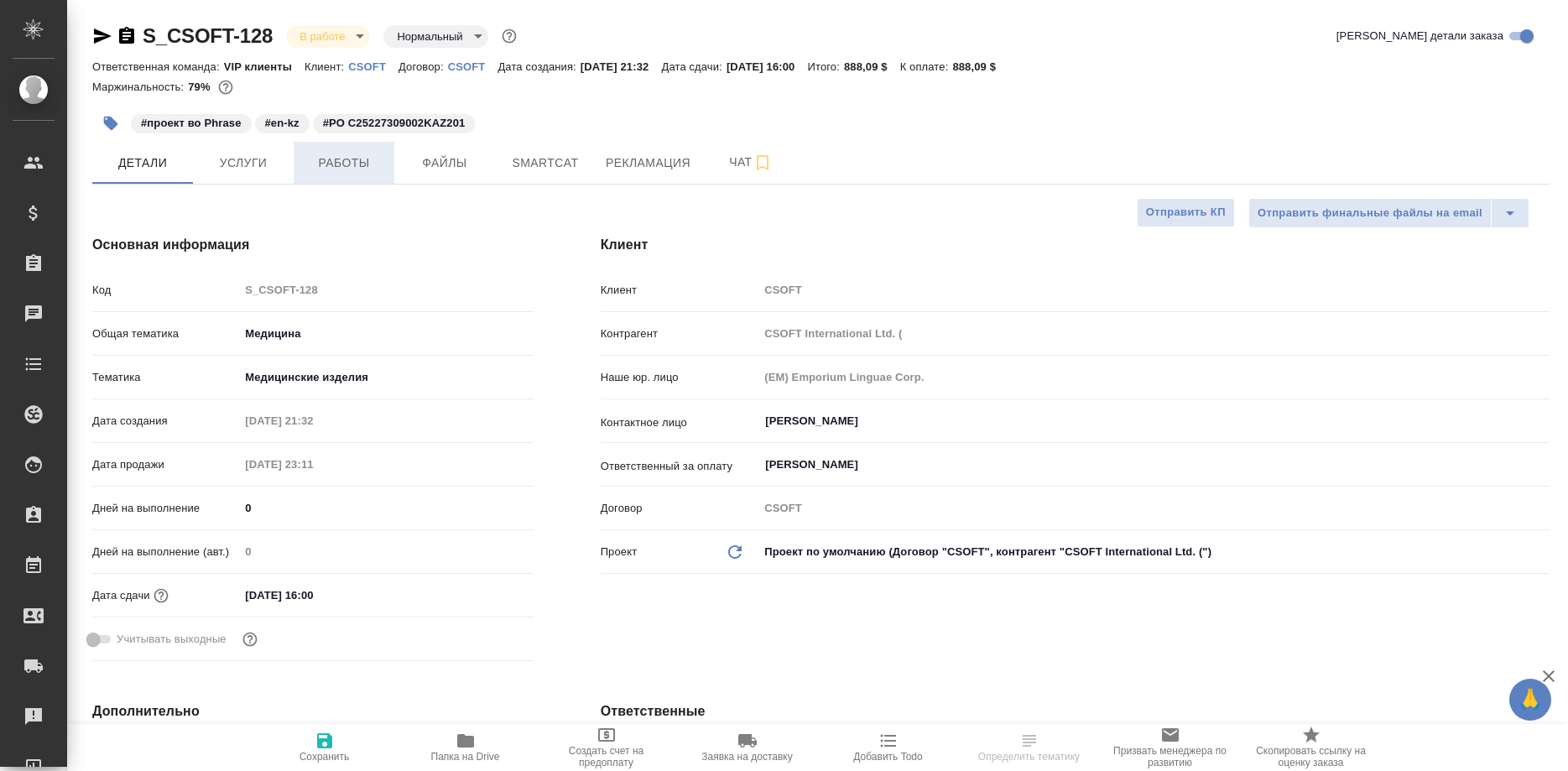
type textarea "x"
click at [342, 168] on span "Работы" at bounding box center [343, 164] width 80 height 21
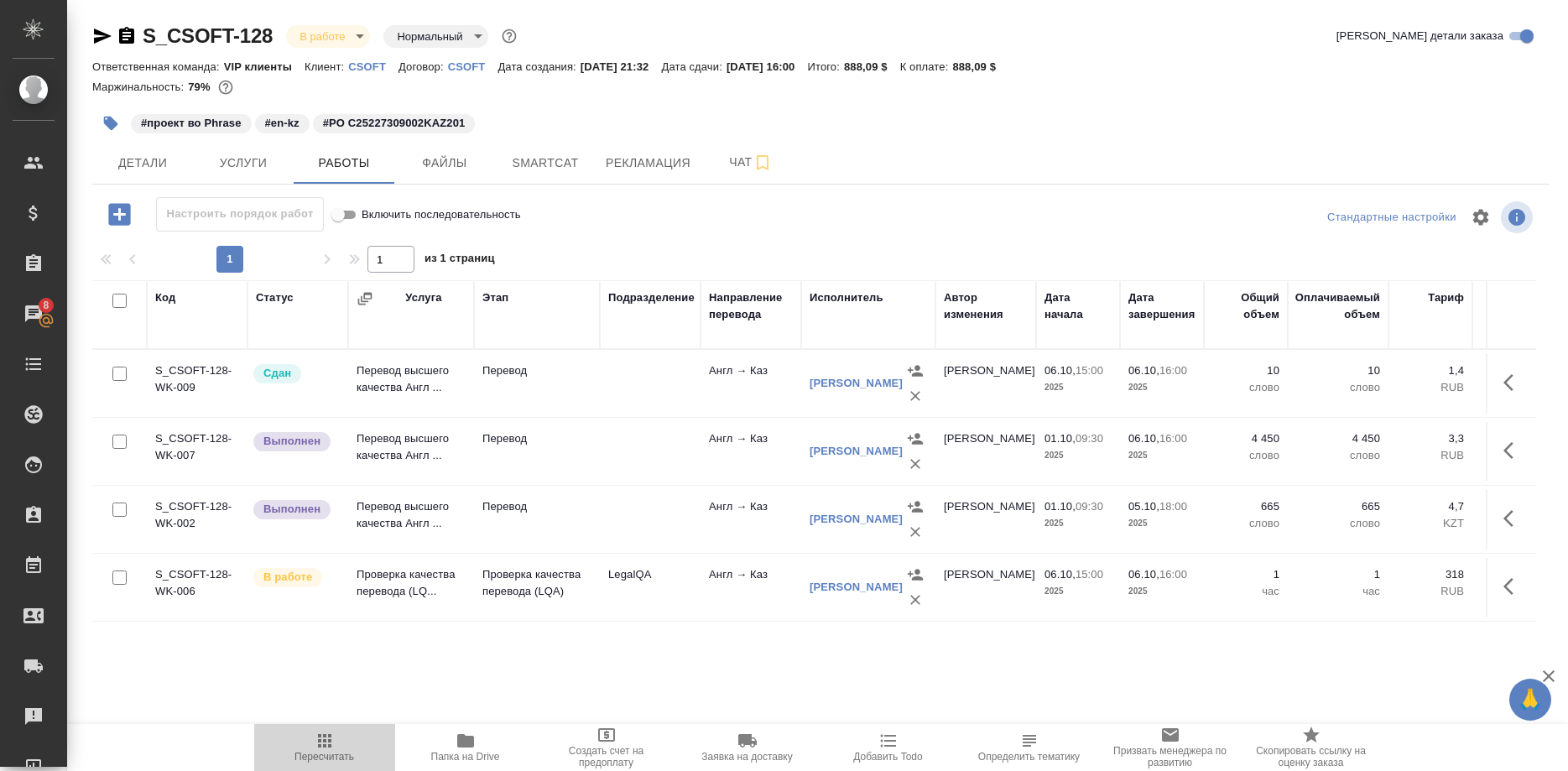
click at [326, 747] on icon "button" at bounding box center [325, 741] width 14 height 14
click at [1506, 588] on icon "button" at bounding box center [1509, 586] width 10 height 16
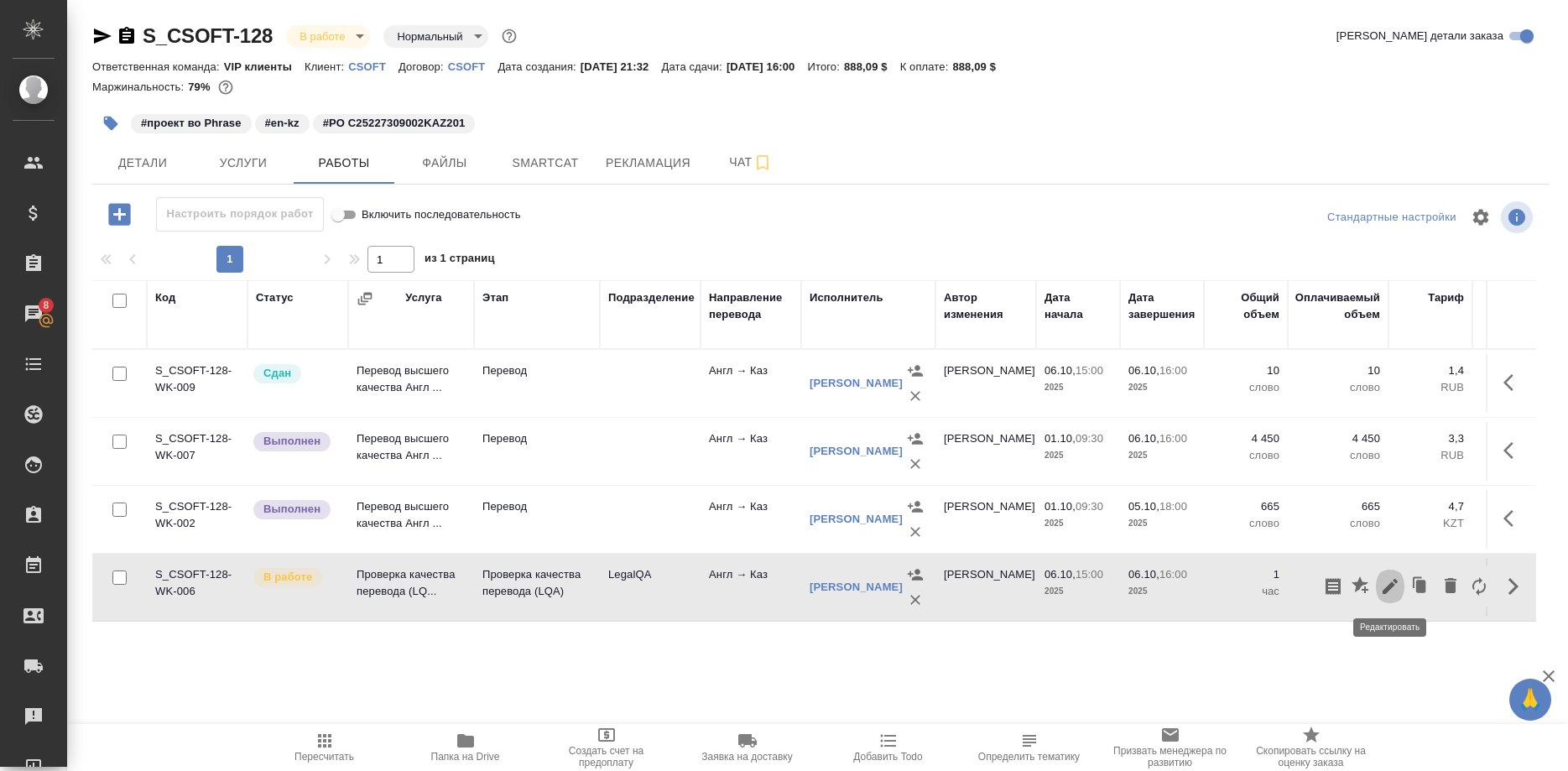
click at [1383, 586] on icon "button" at bounding box center [1391, 587] width 20 height 20
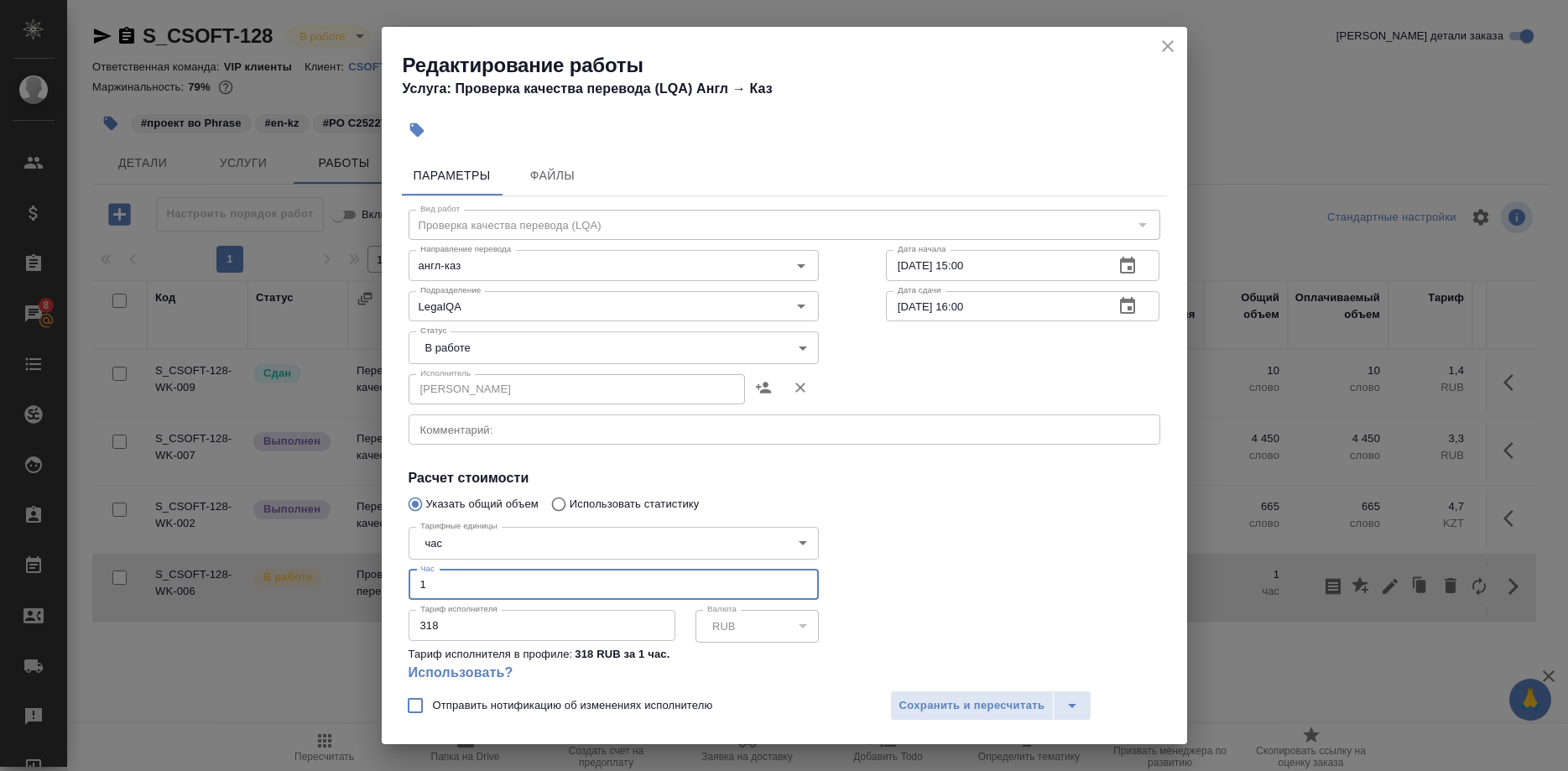
drag, startPoint x: 675, startPoint y: 561, endPoint x: 400, endPoint y: 559, distance: 275.0
click at [408, 570] on input "1" at bounding box center [613, 585] width 410 height 30
type input "6"
click at [901, 699] on span "Сохранить и пересчитать" at bounding box center [973, 706] width 146 height 19
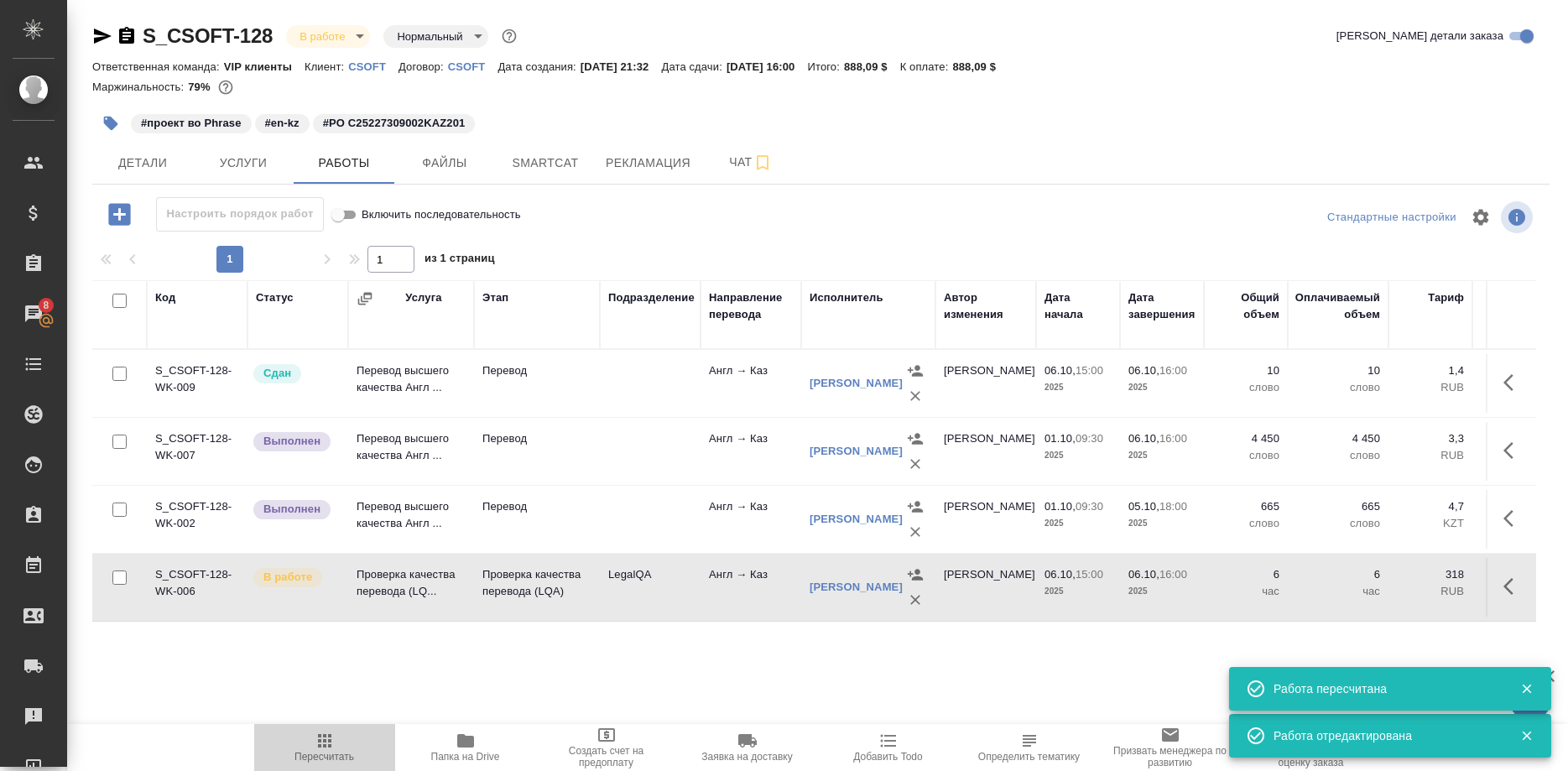
click at [312, 746] on span "Пересчитать" at bounding box center [325, 747] width 121 height 32
